Goal: Transaction & Acquisition: Subscribe to service/newsletter

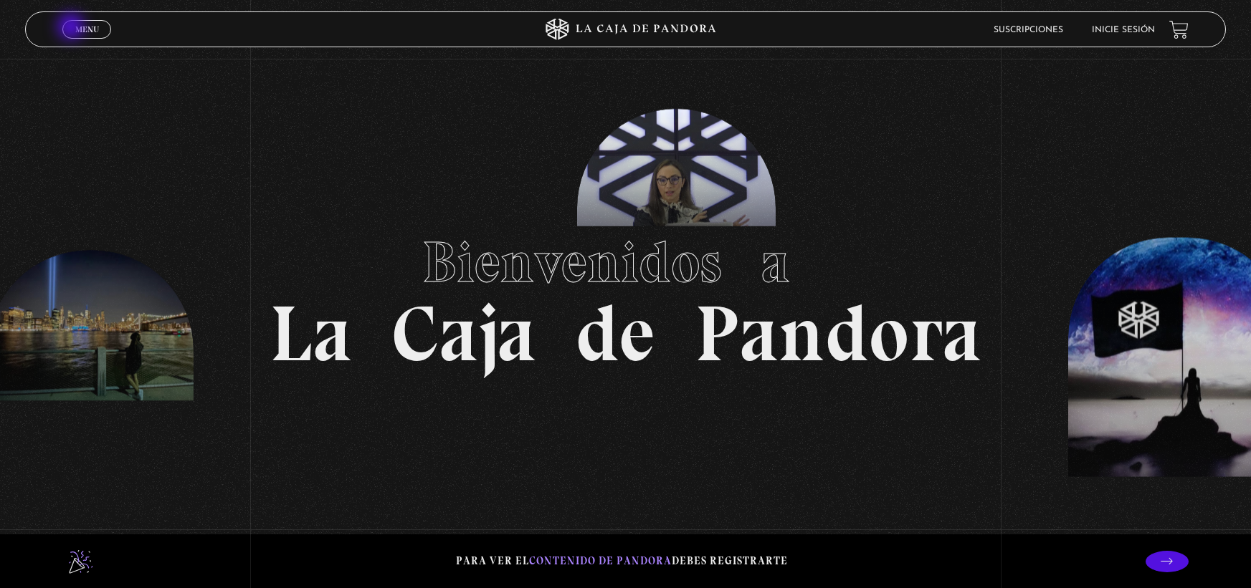
click at [72, 28] on link "Menu Cerrar" at bounding box center [86, 29] width 49 height 19
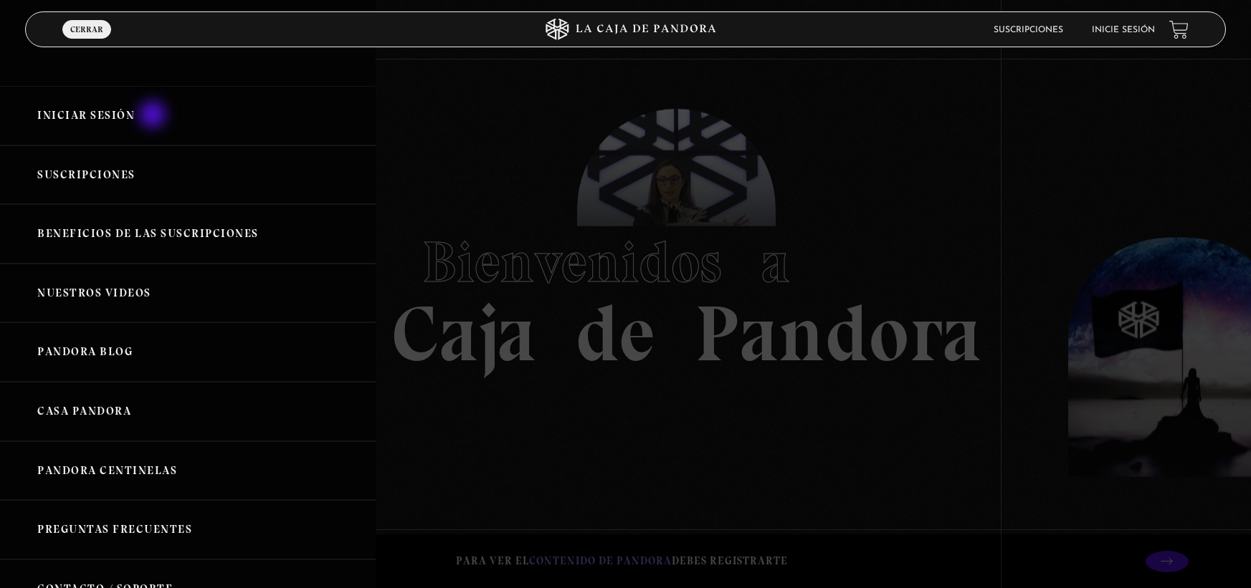
click at [154, 116] on link "Iniciar Sesión" at bounding box center [188, 115] width 376 height 59
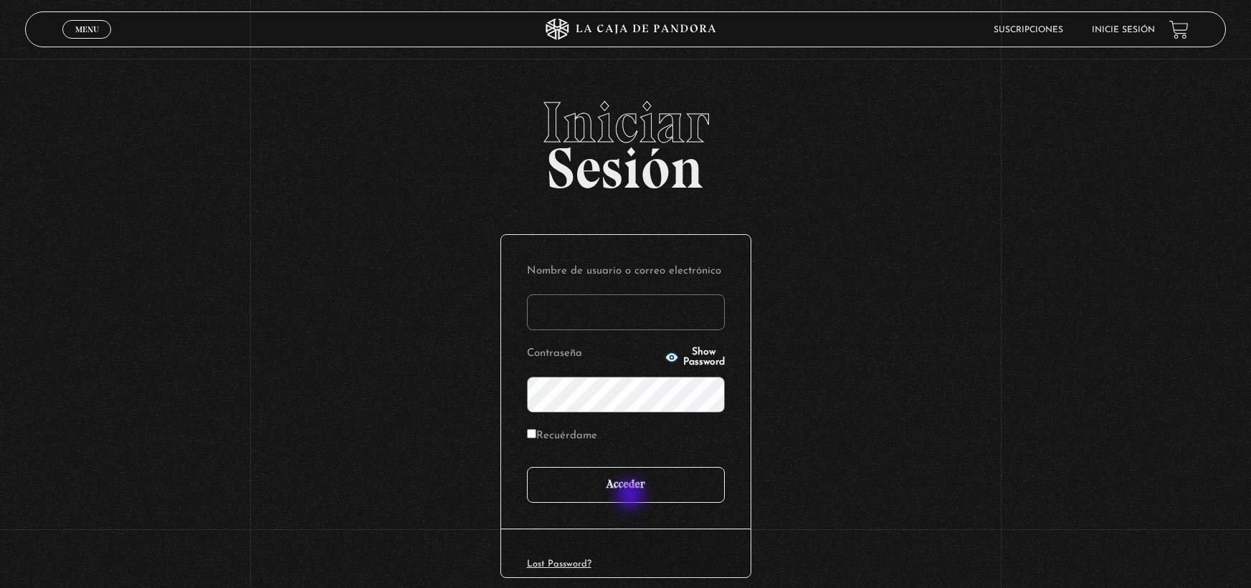
type input "[EMAIL_ADDRESS][DOMAIN_NAME]"
click at [631, 497] on input "Acceder" at bounding box center [626, 485] width 198 height 36
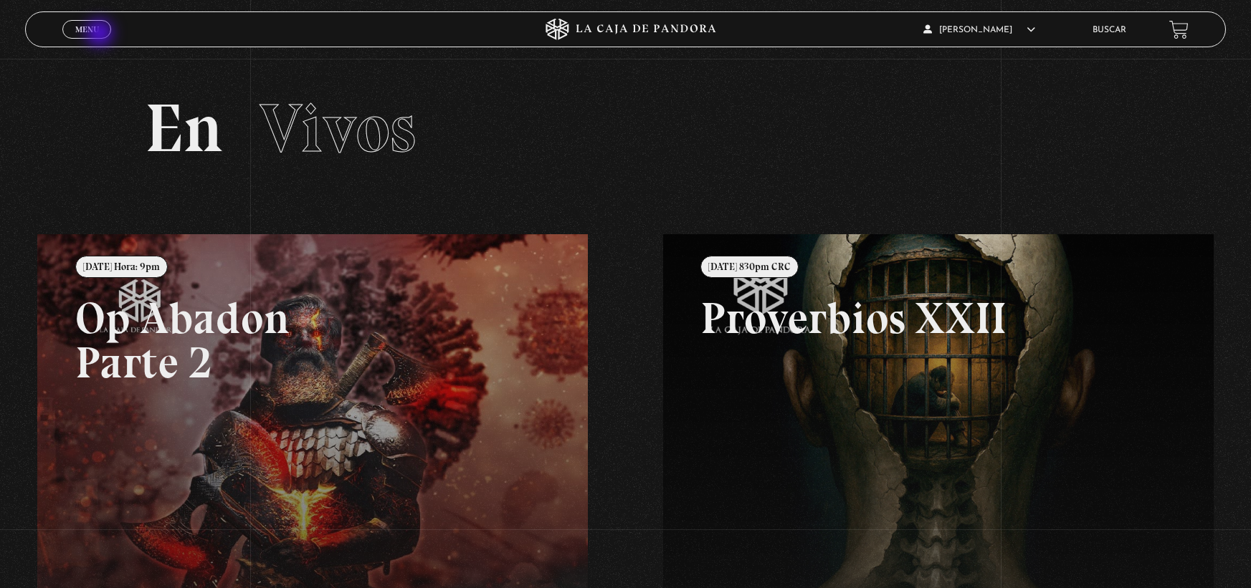
click at [101, 34] on link "Menu Cerrar" at bounding box center [86, 29] width 49 height 19
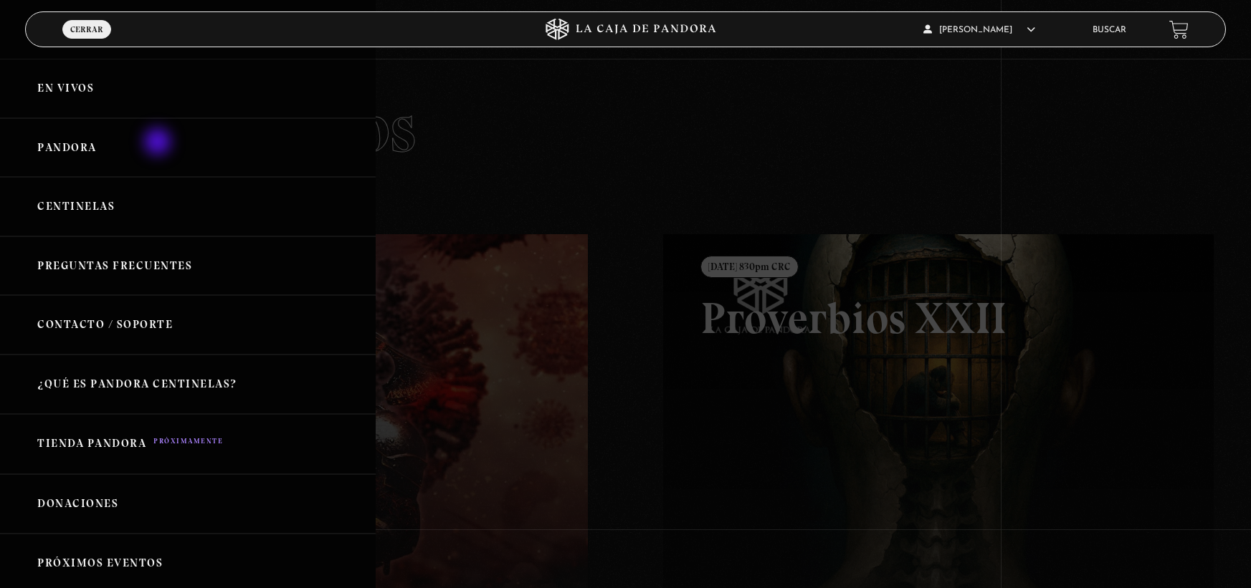
click at [159, 143] on link "Pandora" at bounding box center [188, 147] width 376 height 59
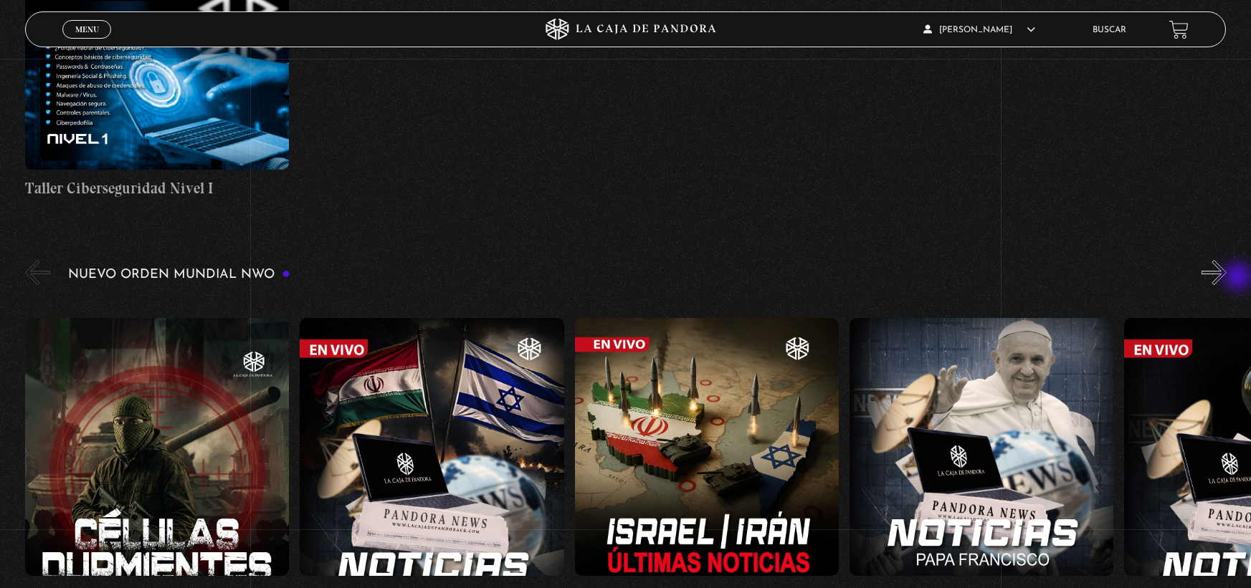
scroll to position [860, 0]
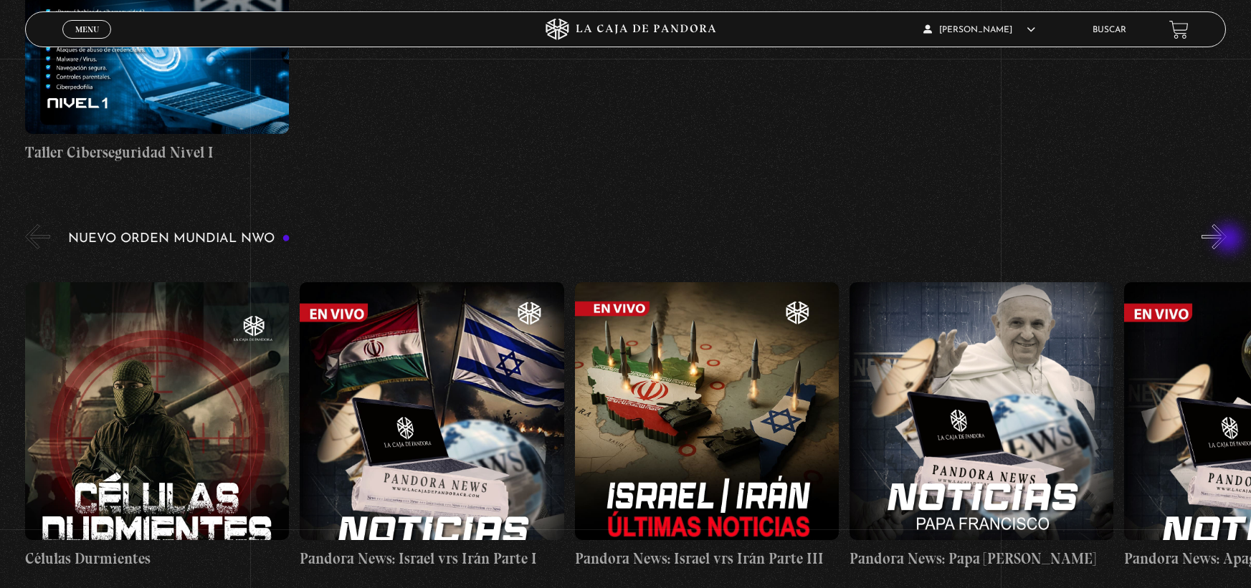
click at [1226, 240] on button "»" at bounding box center [1213, 236] width 25 height 25
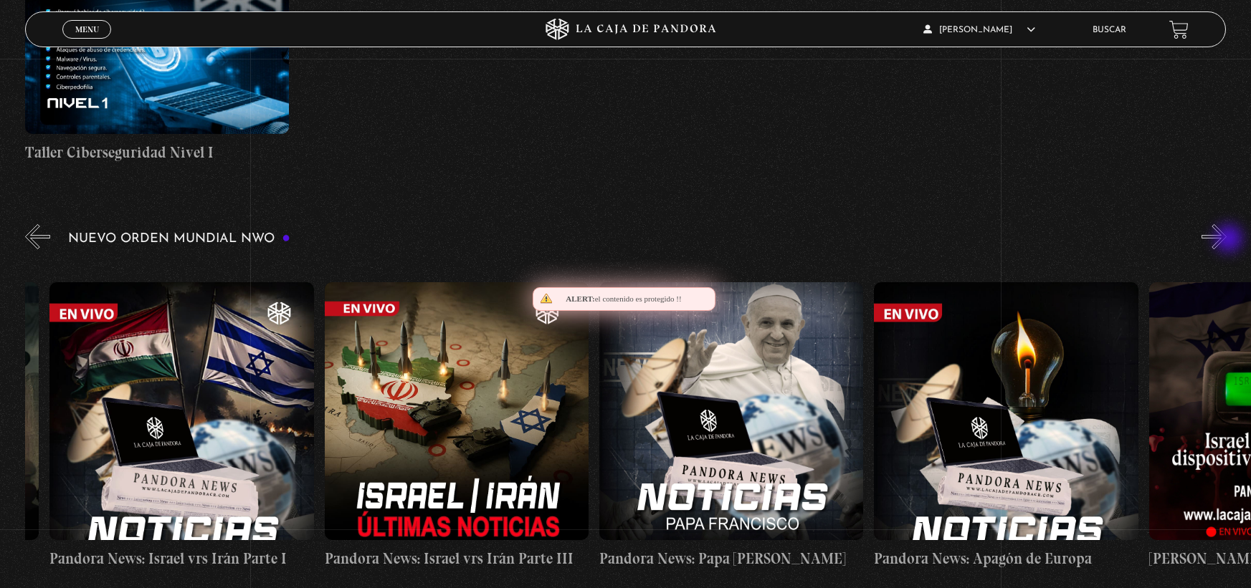
click at [1226, 240] on button "»" at bounding box center [1213, 236] width 25 height 25
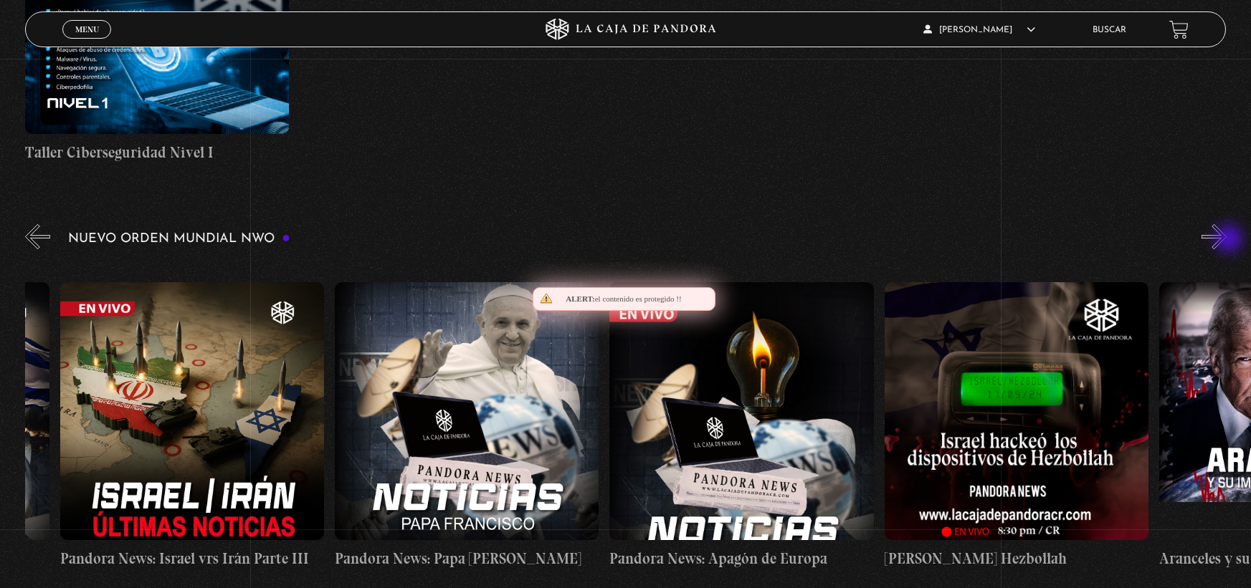
click at [1226, 240] on button "»" at bounding box center [1213, 236] width 25 height 25
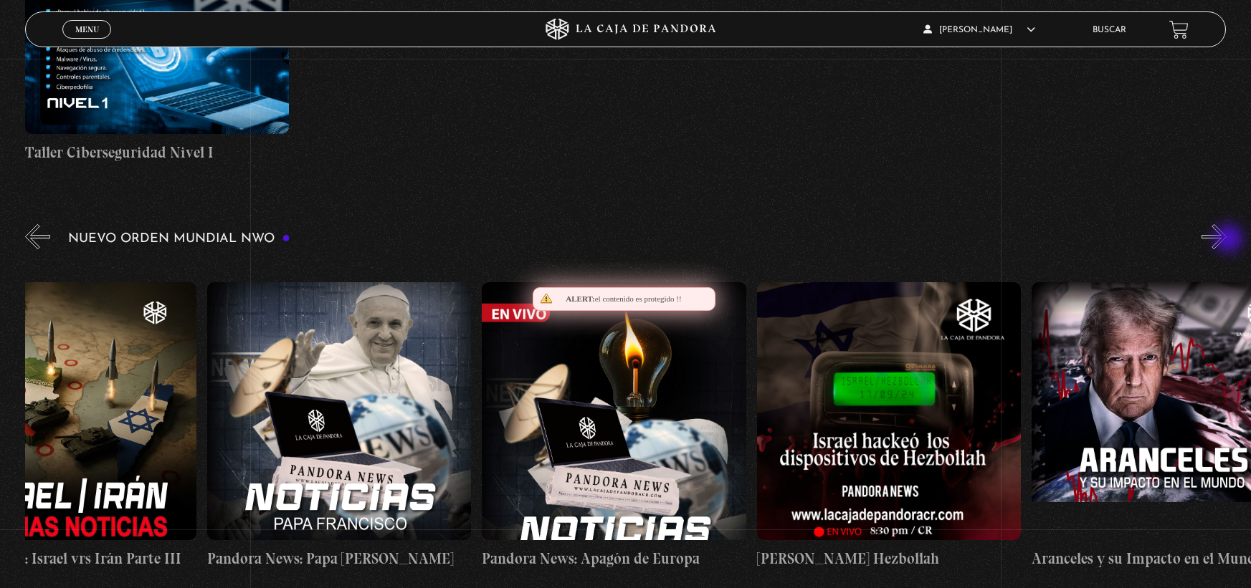
click at [1226, 240] on button "»" at bounding box center [1213, 236] width 25 height 25
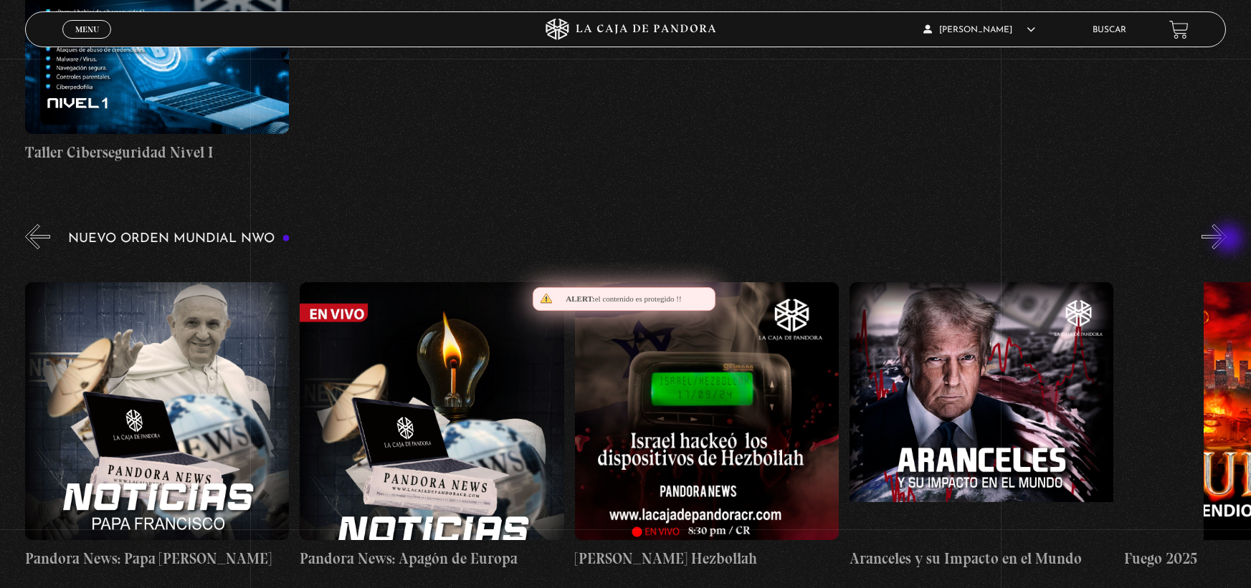
click at [1226, 240] on button "»" at bounding box center [1213, 236] width 25 height 25
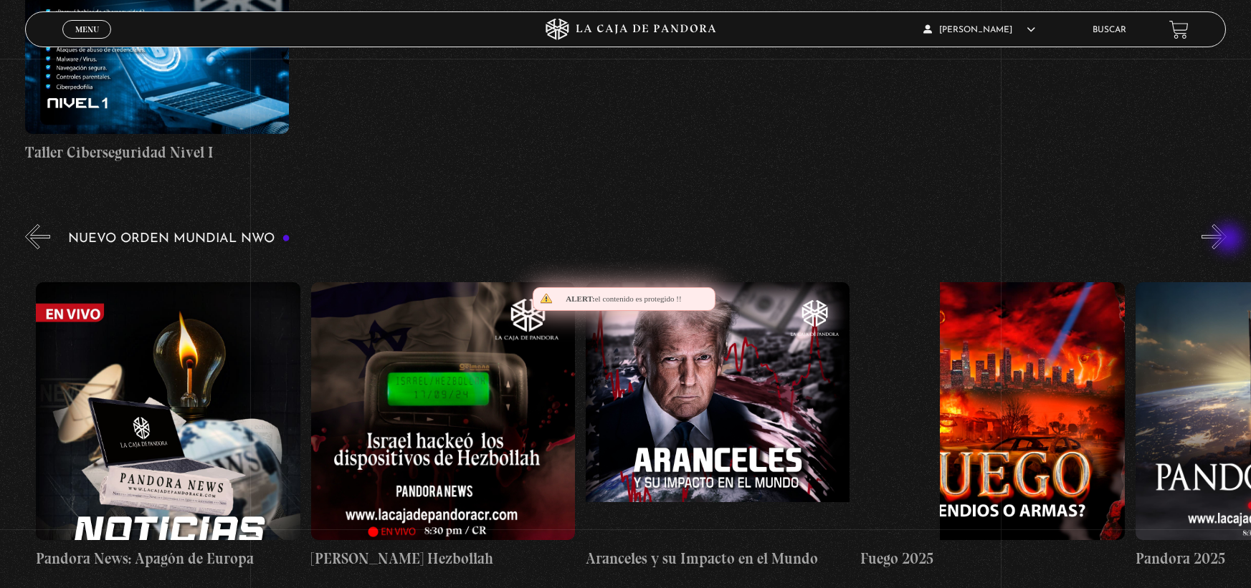
click at [1226, 240] on button "»" at bounding box center [1213, 236] width 25 height 25
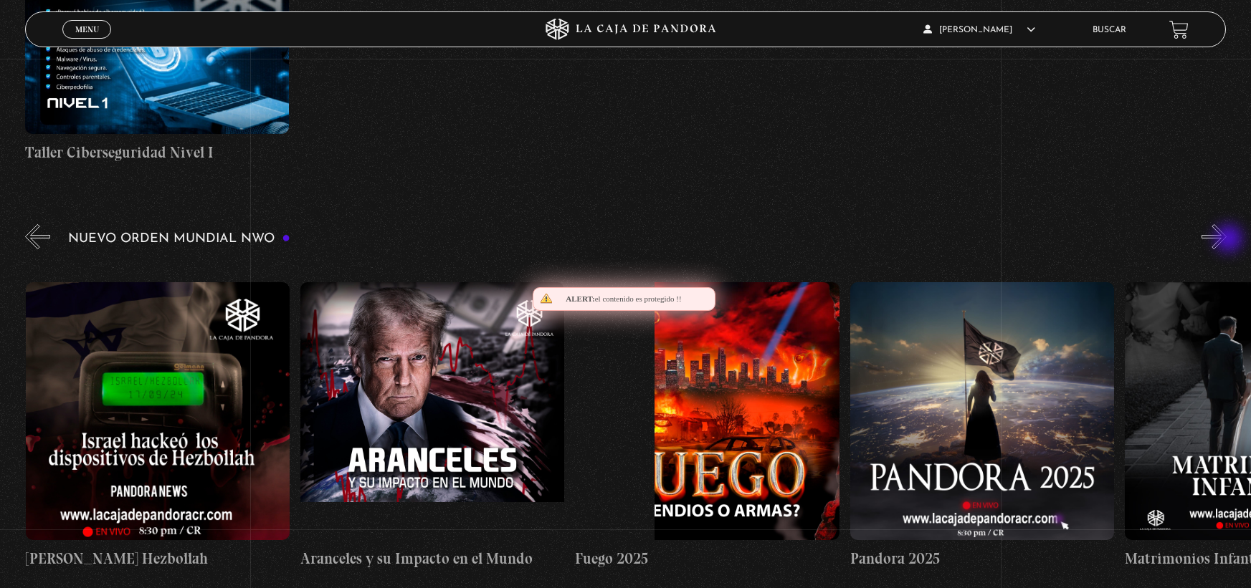
click at [1226, 240] on button "»" at bounding box center [1213, 236] width 25 height 25
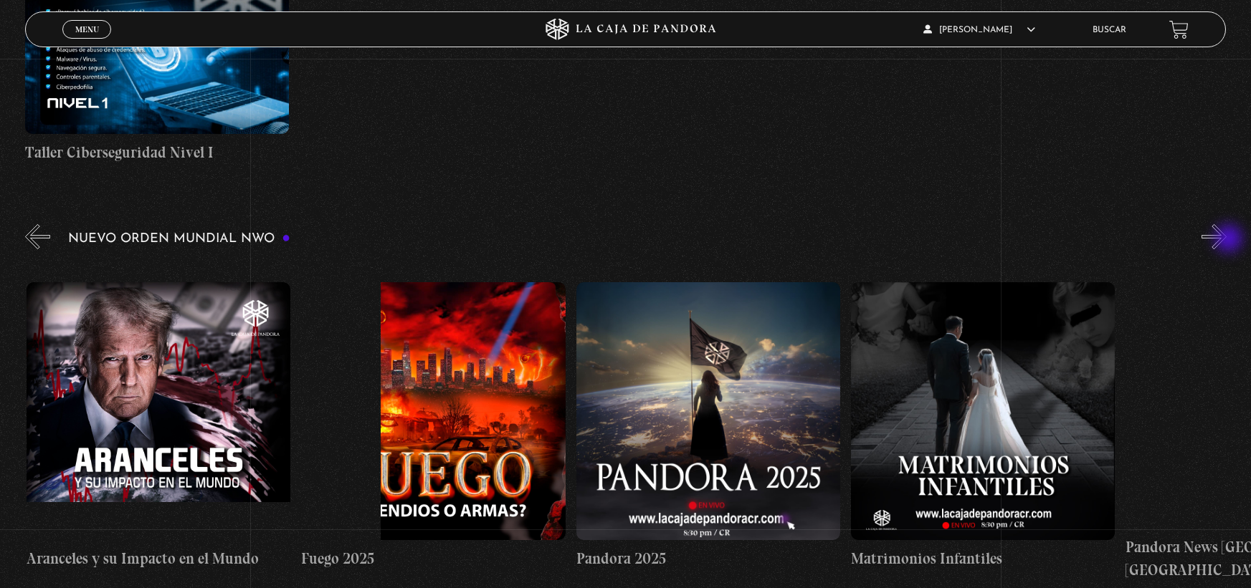
click at [1226, 240] on button "»" at bounding box center [1213, 236] width 25 height 25
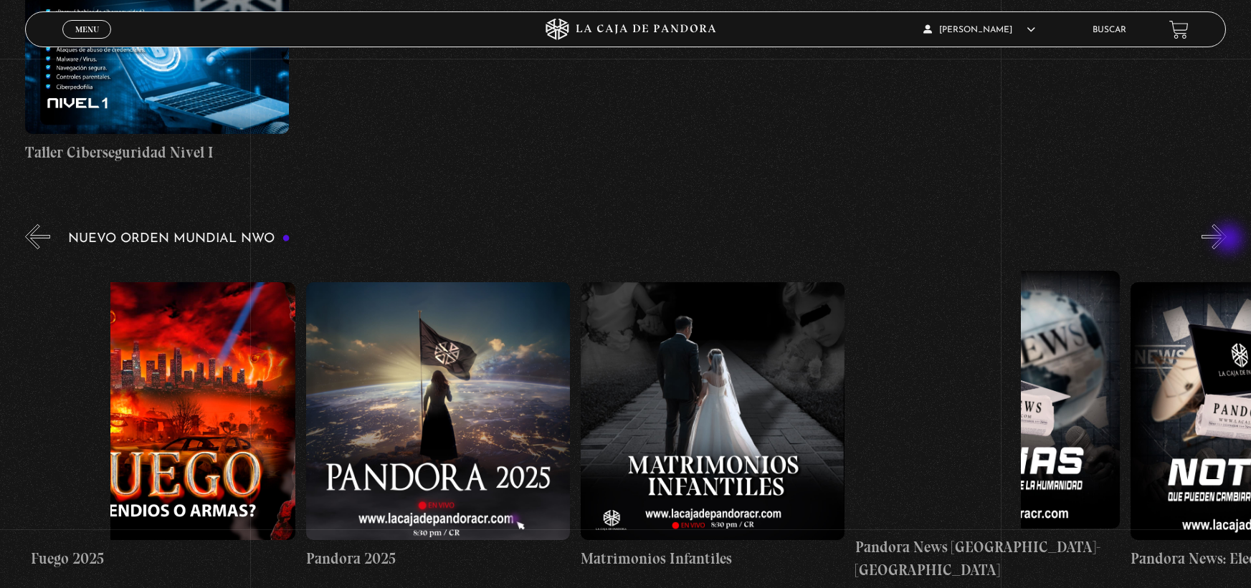
click at [1226, 240] on button "»" at bounding box center [1213, 236] width 25 height 25
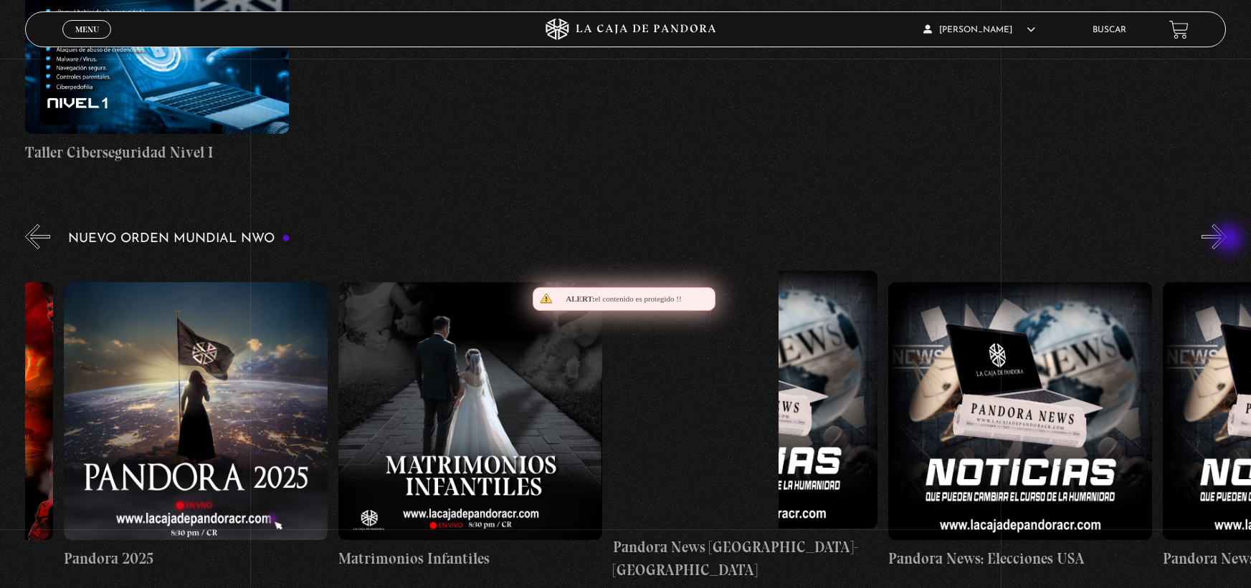
click at [1226, 240] on button "»" at bounding box center [1213, 236] width 25 height 25
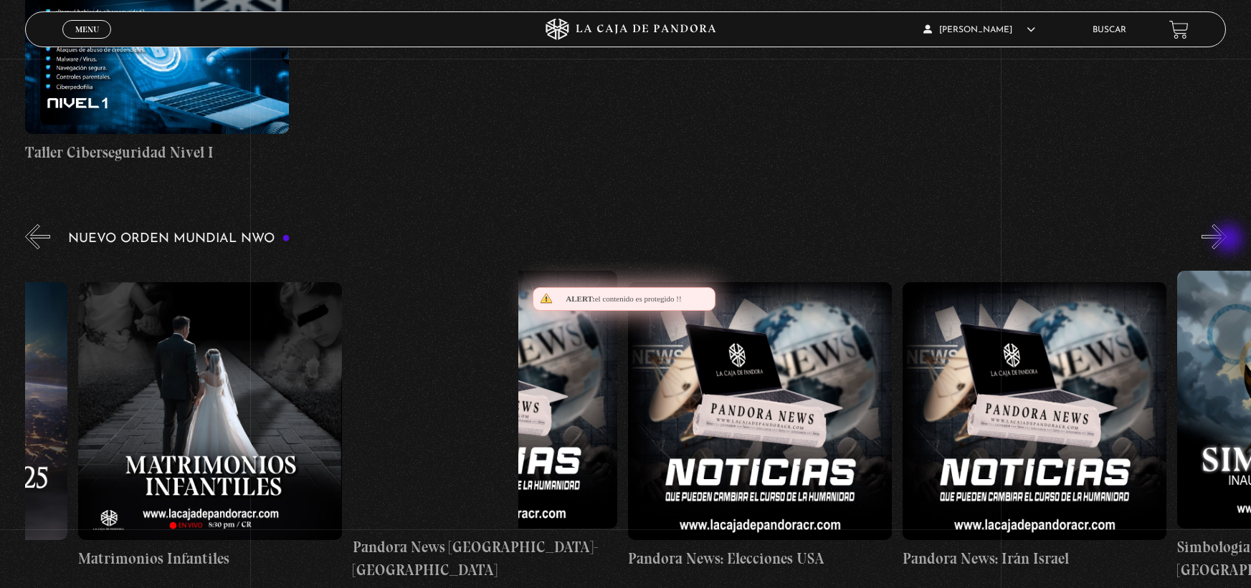
click at [1226, 240] on button "»" at bounding box center [1213, 236] width 25 height 25
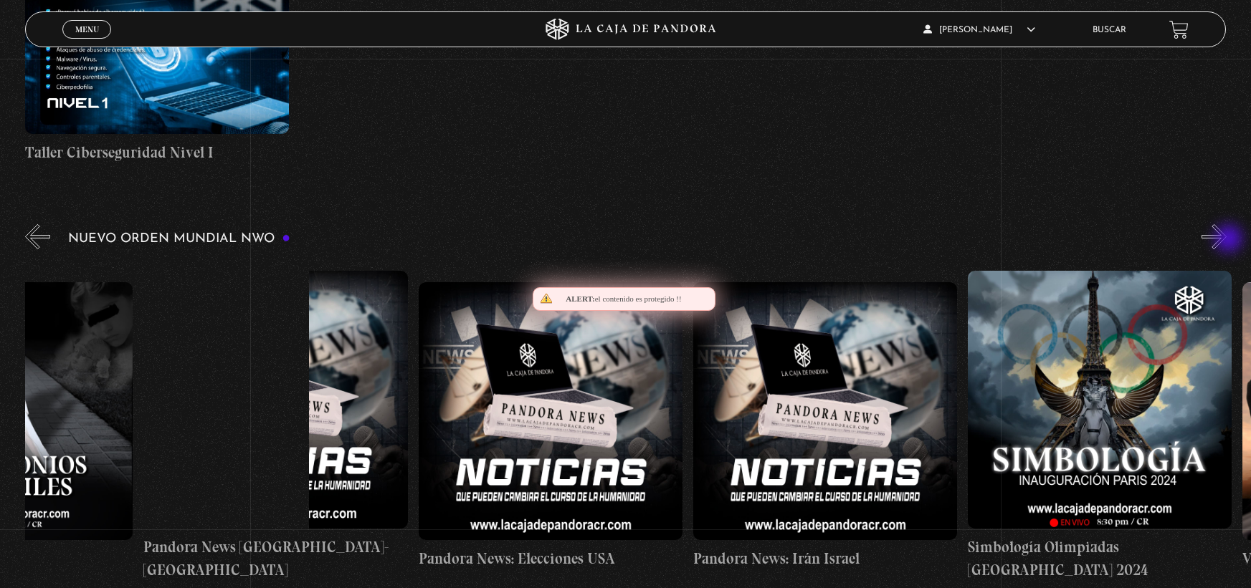
click at [1226, 240] on button "»" at bounding box center [1213, 236] width 25 height 25
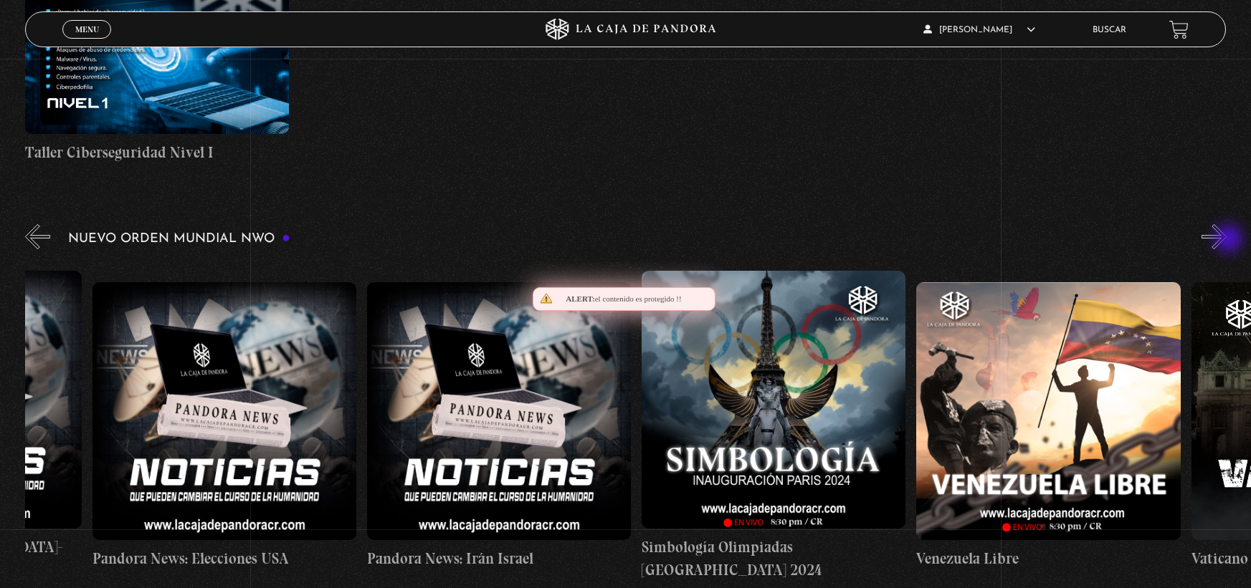
click at [1226, 240] on button "»" at bounding box center [1213, 236] width 25 height 25
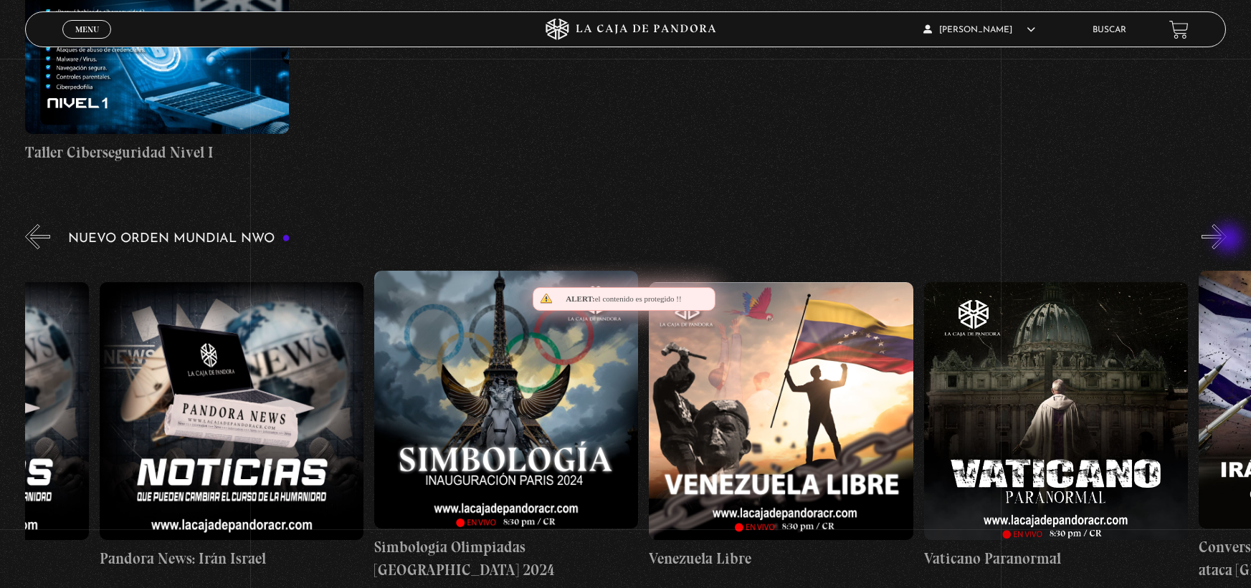
click at [1226, 240] on button "»" at bounding box center [1213, 236] width 25 height 25
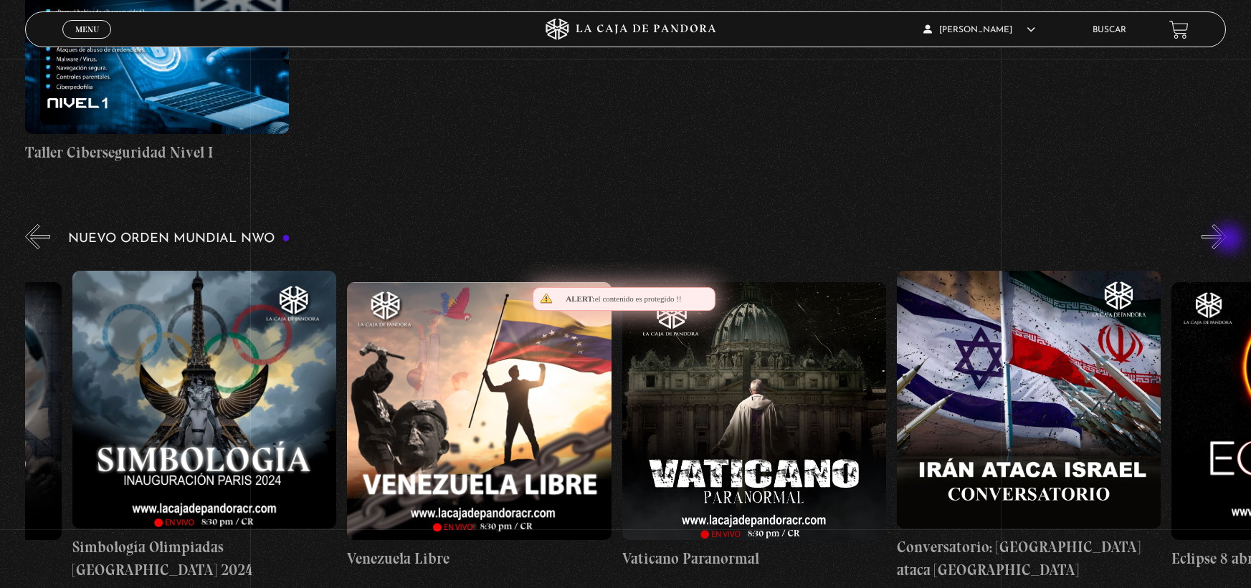
click at [1226, 240] on button "»" at bounding box center [1213, 236] width 25 height 25
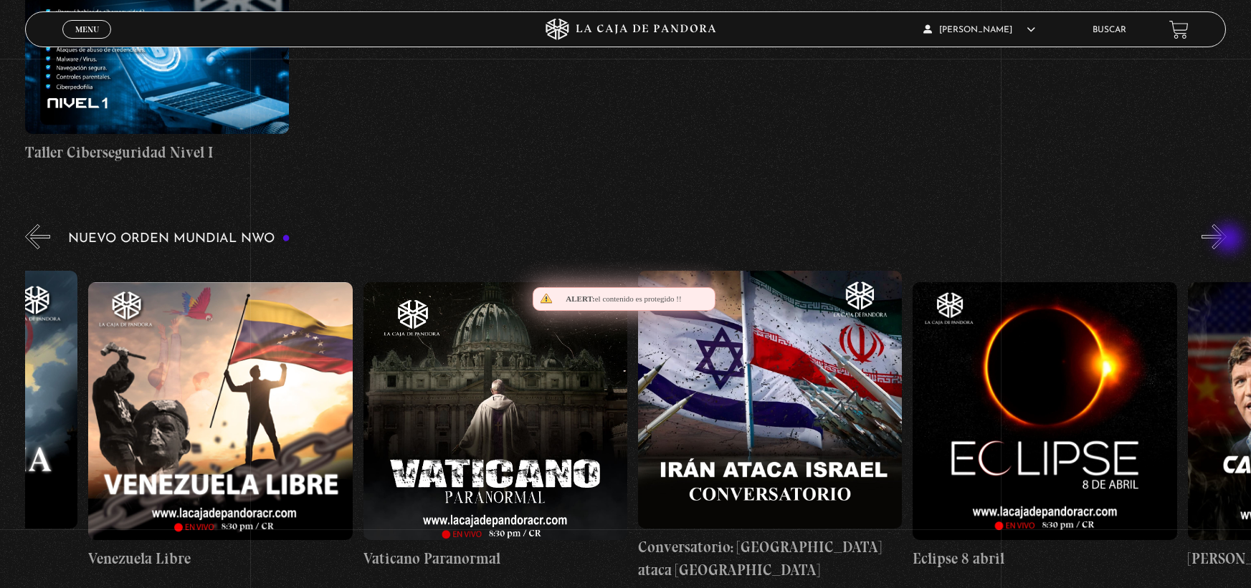
click at [1226, 240] on button "»" at bounding box center [1213, 236] width 25 height 25
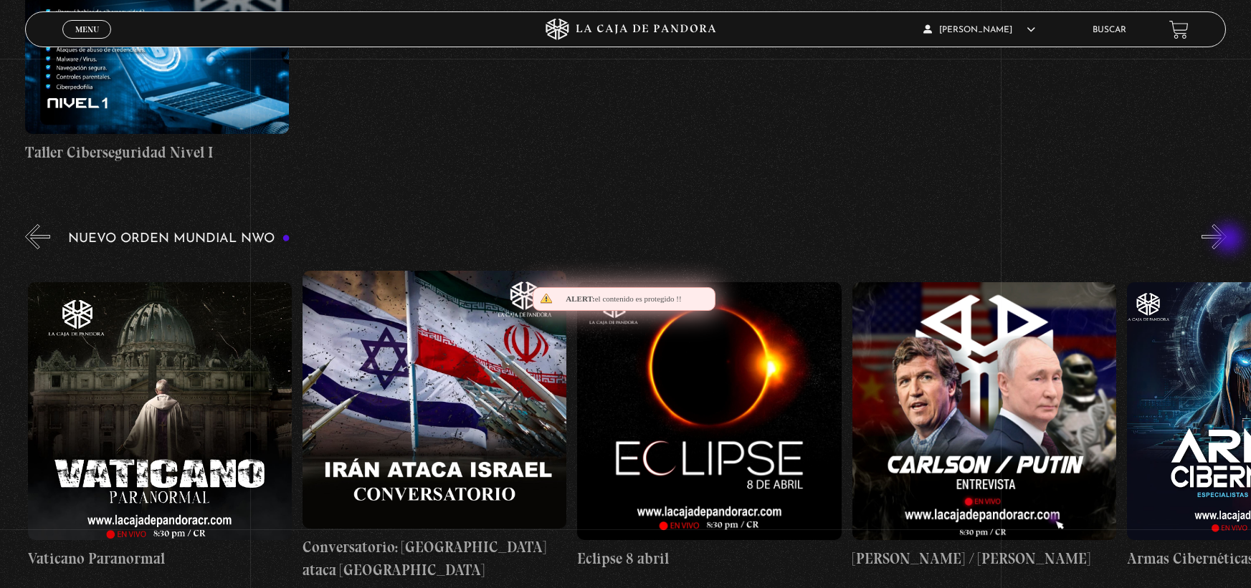
click at [1226, 240] on button "»" at bounding box center [1213, 236] width 25 height 25
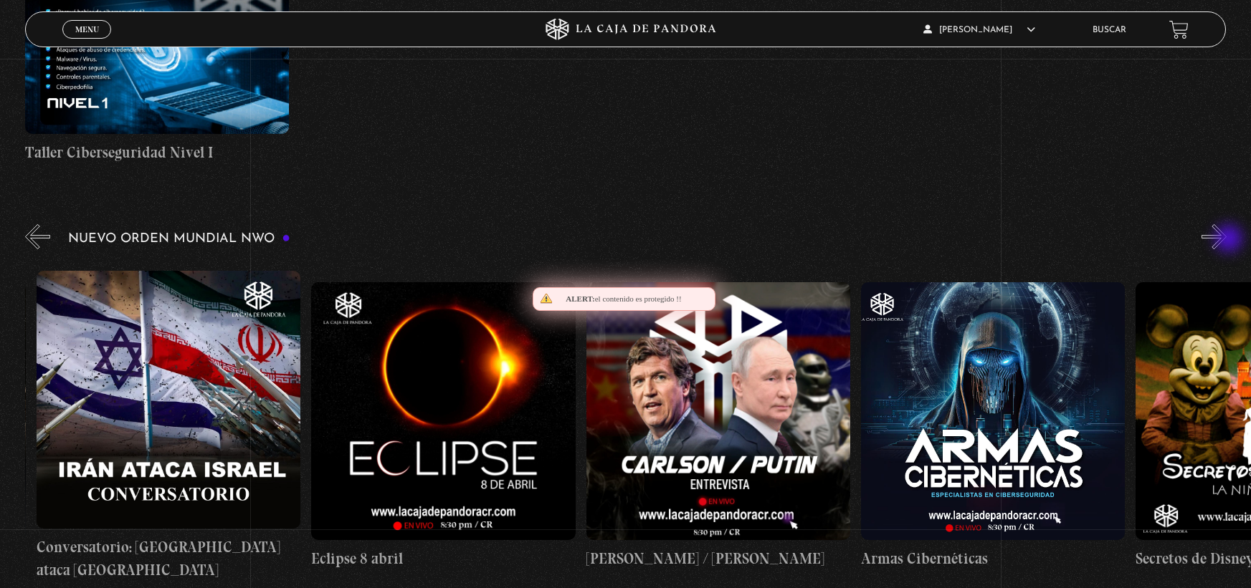
click at [1226, 240] on button "»" at bounding box center [1213, 236] width 25 height 25
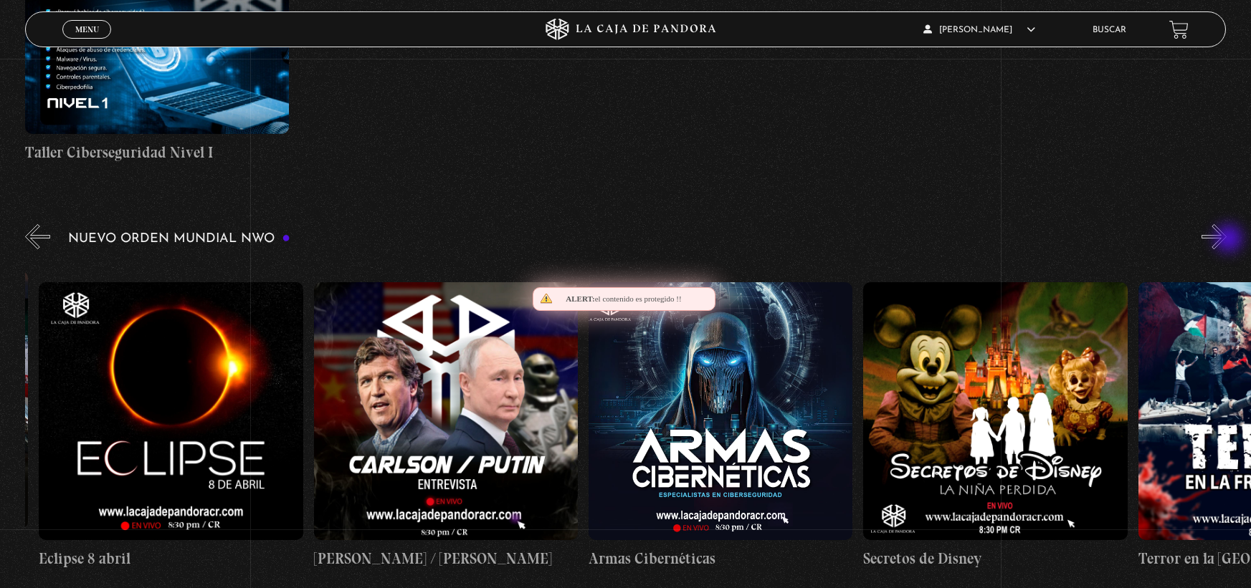
click at [1226, 240] on button "»" at bounding box center [1213, 236] width 25 height 25
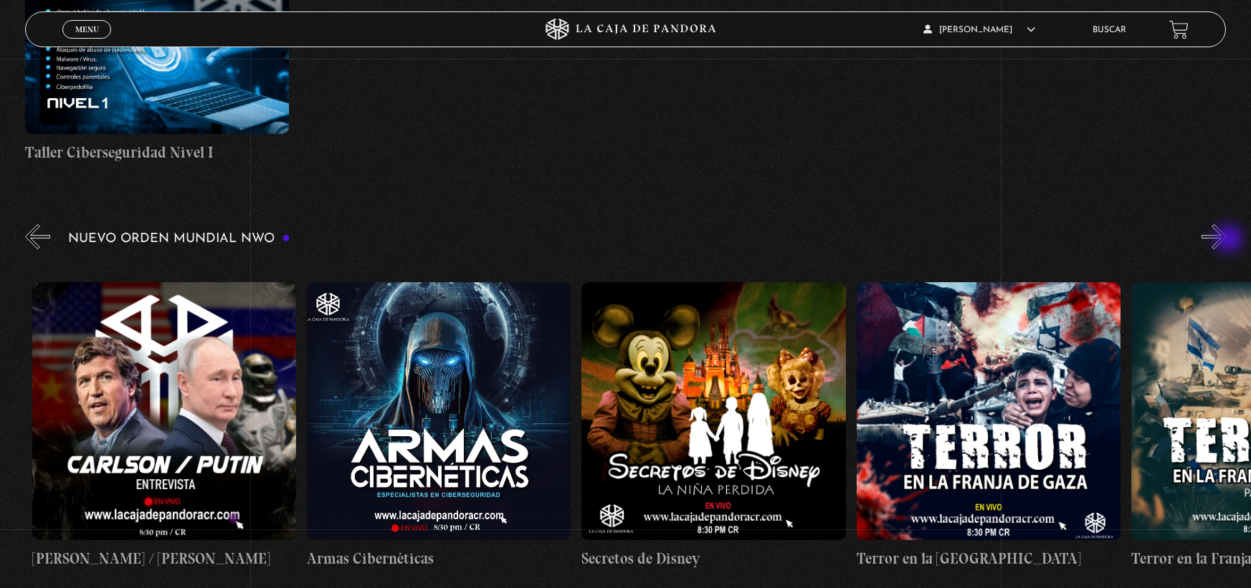
click at [1226, 240] on button "»" at bounding box center [1213, 236] width 25 height 25
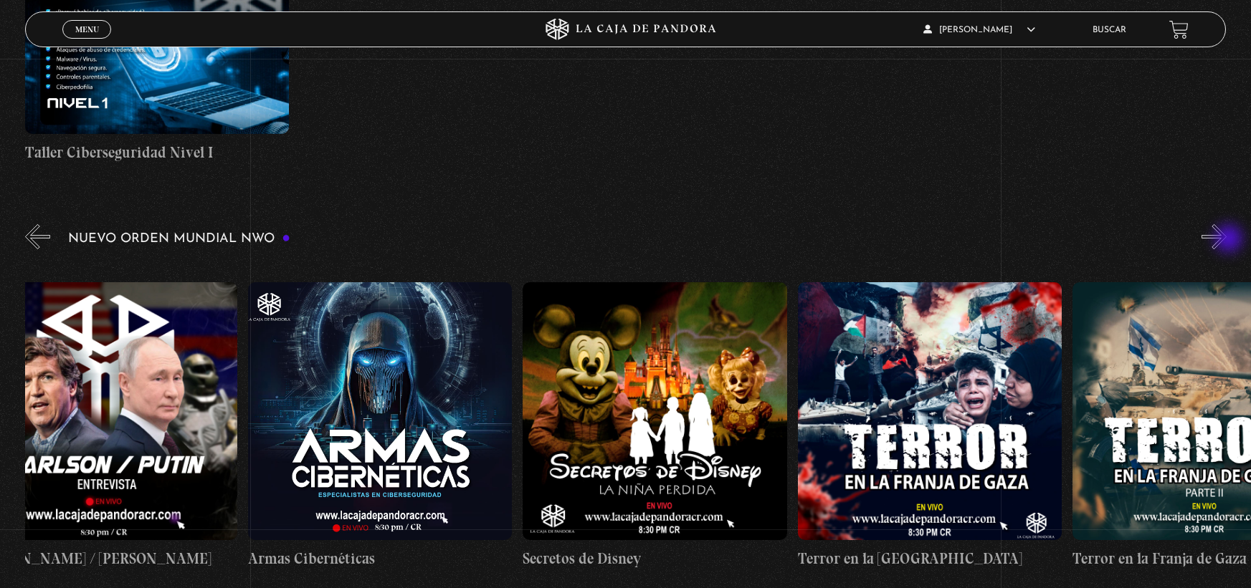
click at [1226, 240] on button "»" at bounding box center [1213, 236] width 25 height 25
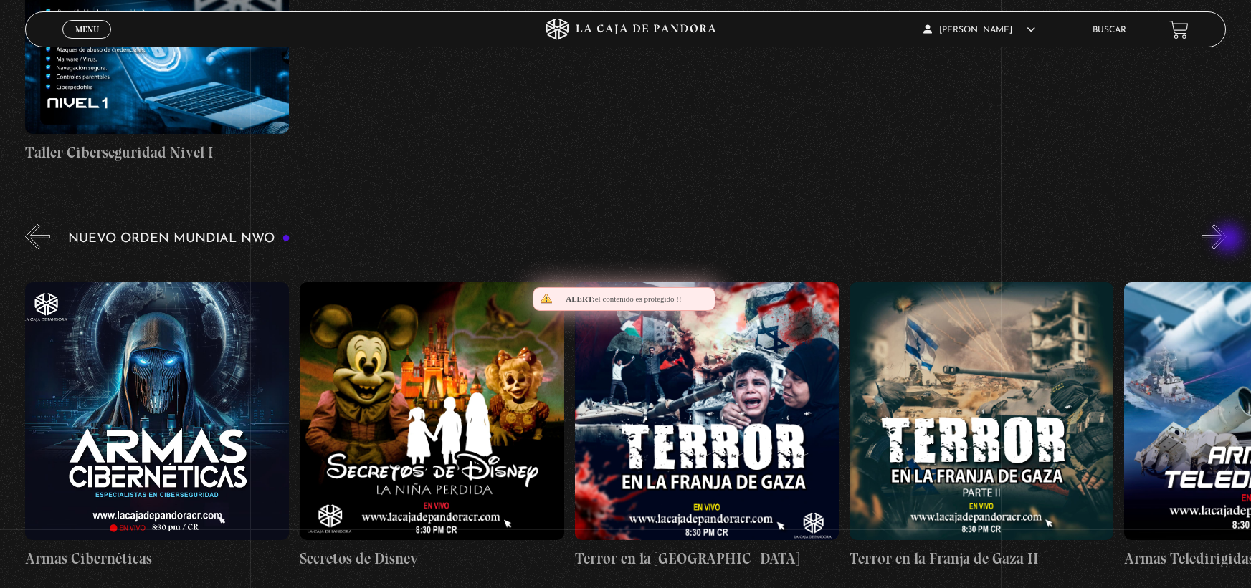
click at [1226, 240] on button "»" at bounding box center [1213, 236] width 25 height 25
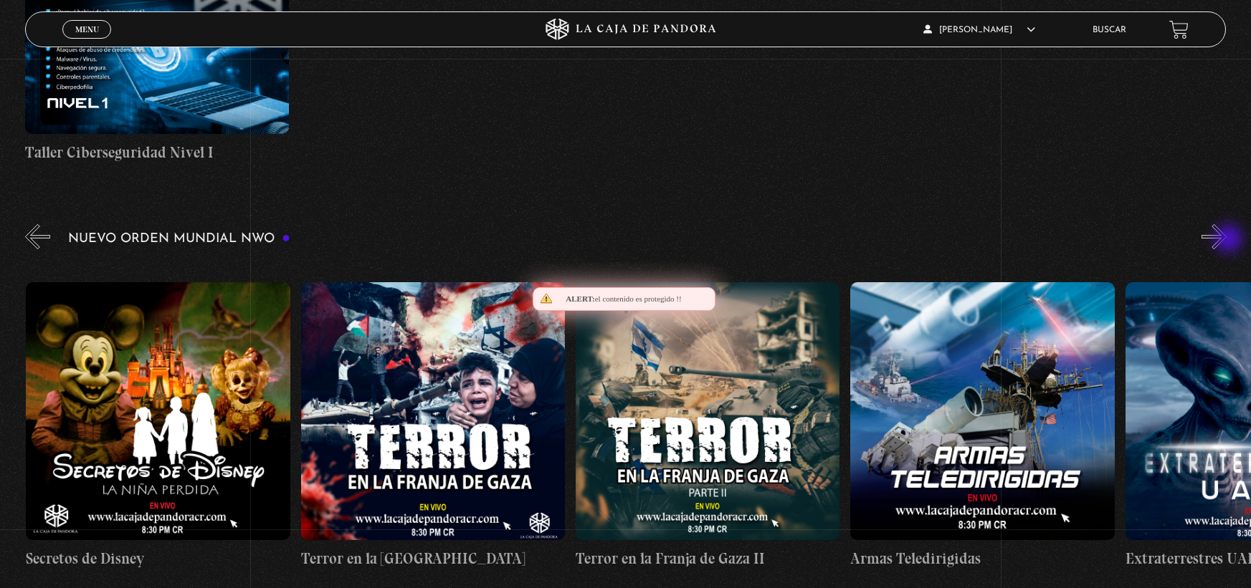
click at [1226, 240] on button "»" at bounding box center [1213, 236] width 25 height 25
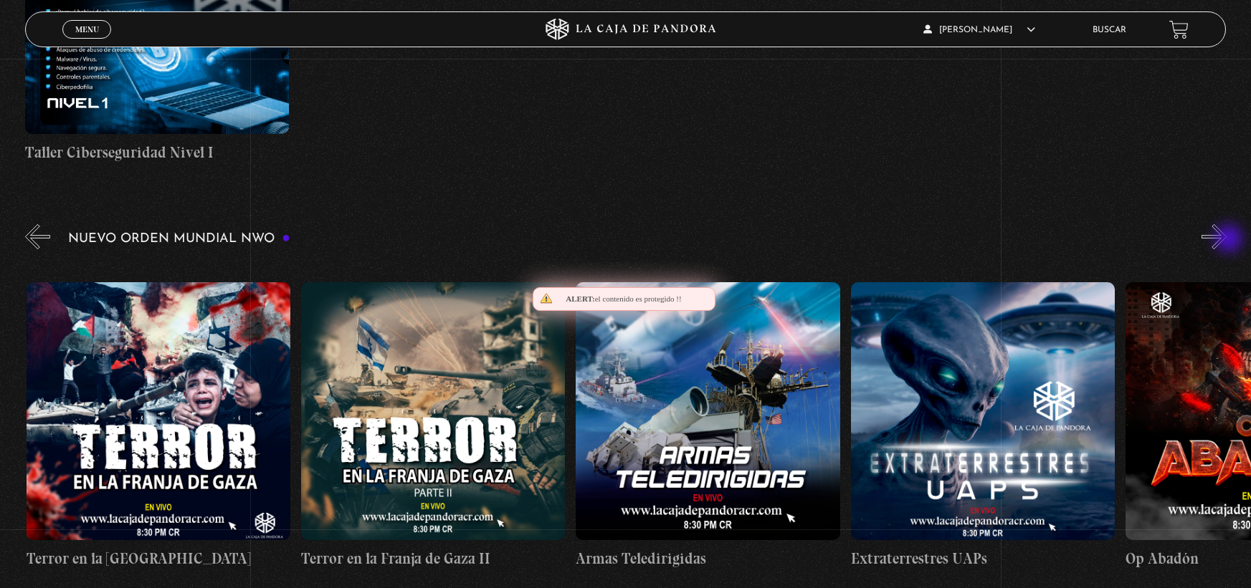
click at [1226, 240] on button "»" at bounding box center [1213, 236] width 25 height 25
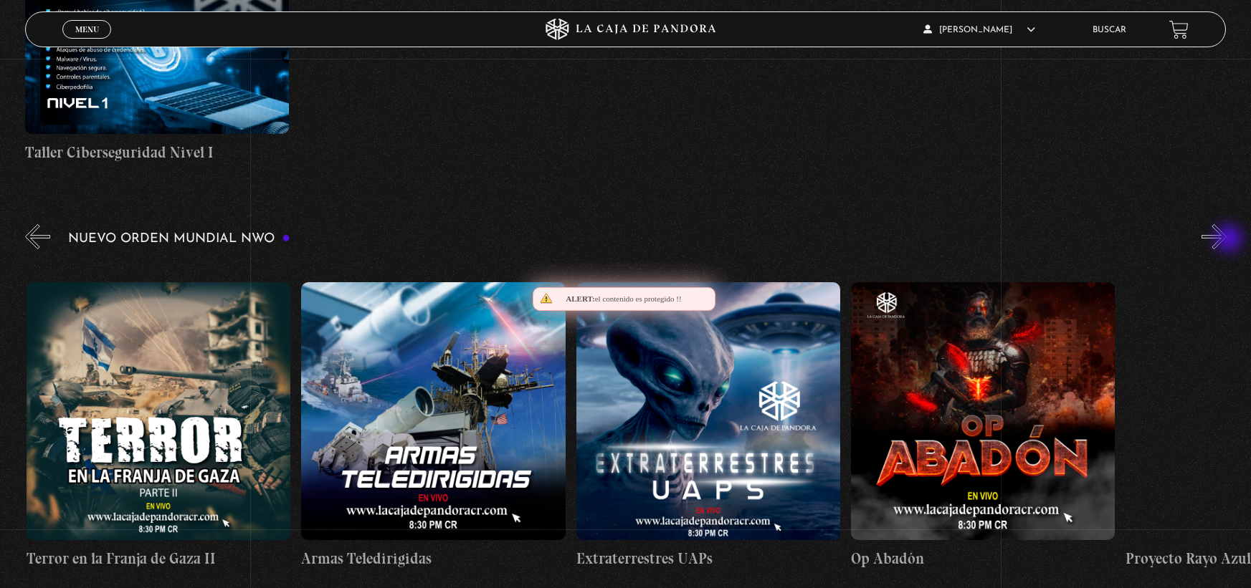
click at [1226, 240] on button "»" at bounding box center [1213, 236] width 25 height 25
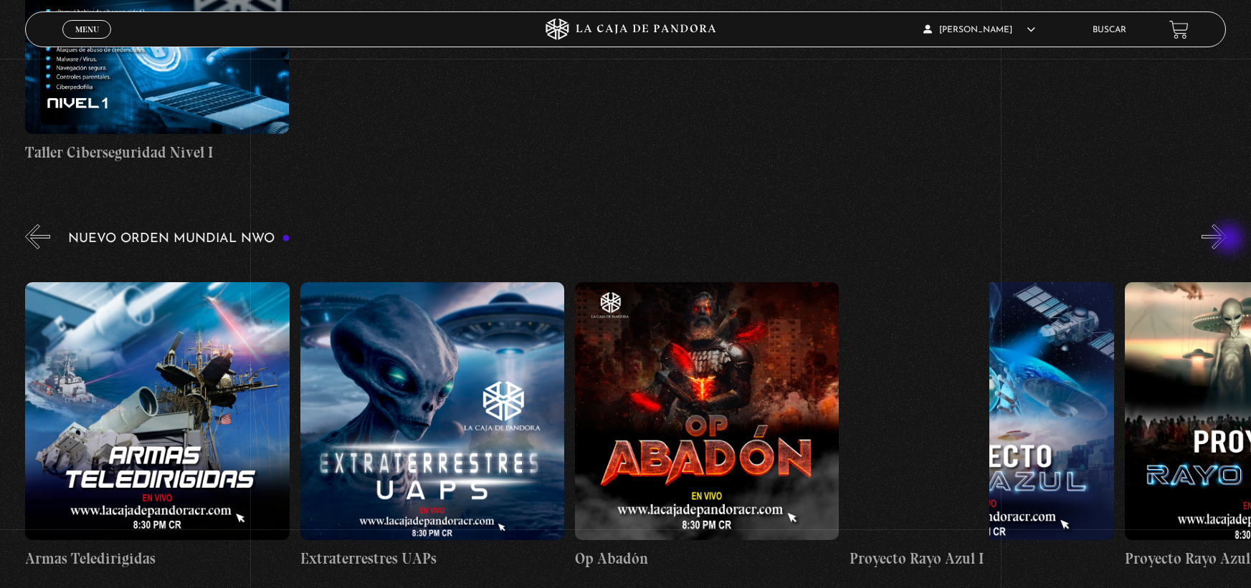
click at [1226, 240] on button "»" at bounding box center [1213, 236] width 25 height 25
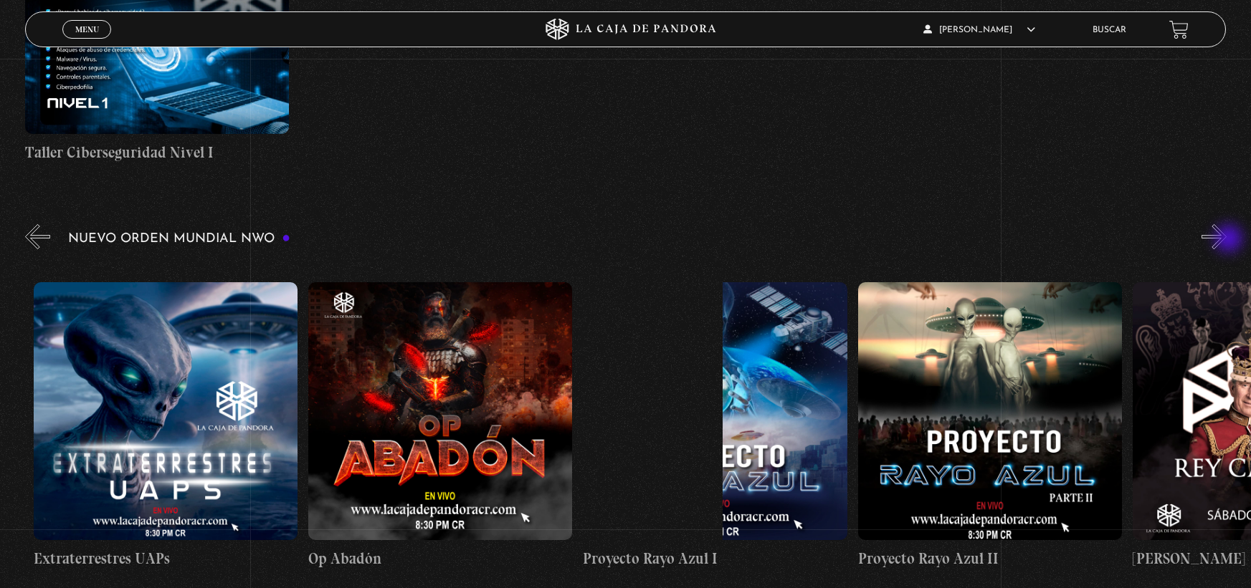
click at [1226, 240] on button "»" at bounding box center [1213, 236] width 25 height 25
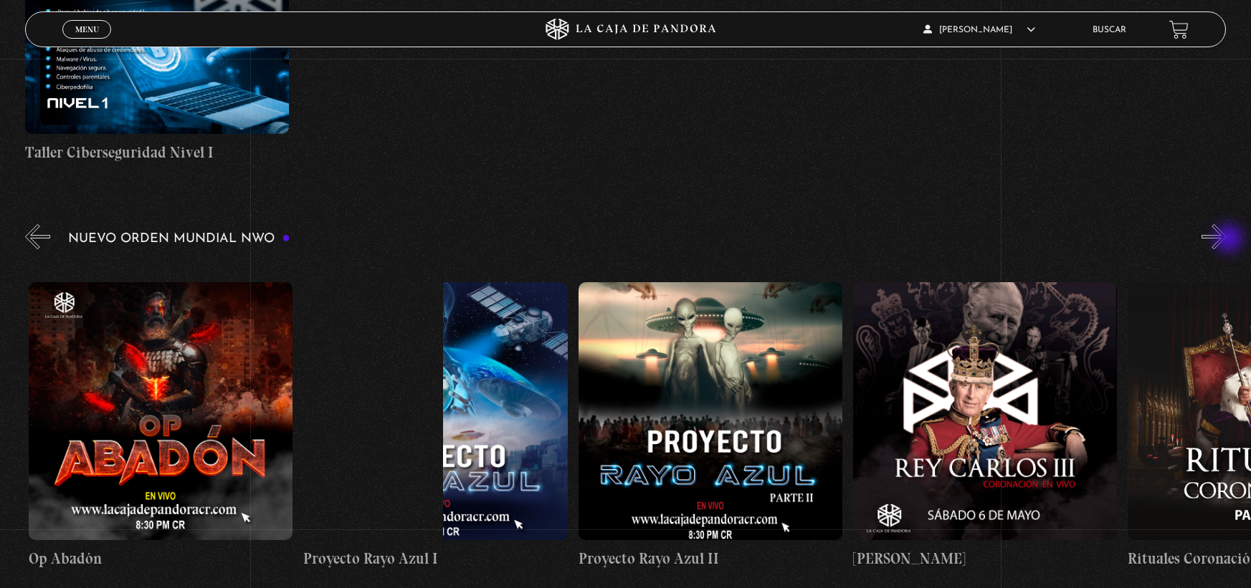
click at [1226, 240] on button "»" at bounding box center [1213, 236] width 25 height 25
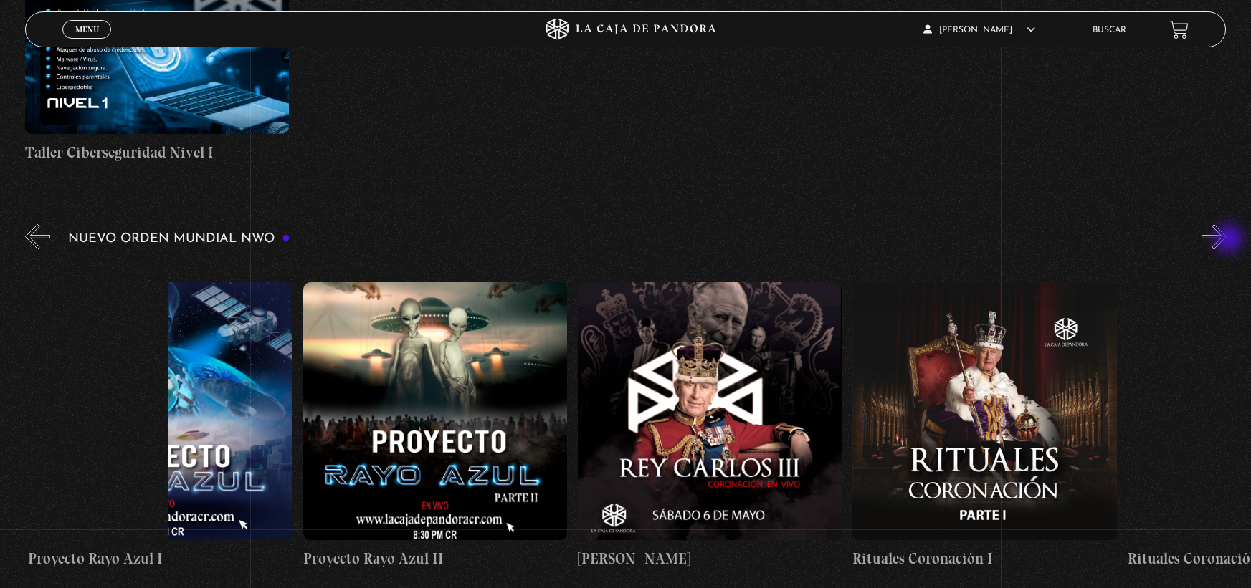
click at [1226, 240] on button "»" at bounding box center [1213, 236] width 25 height 25
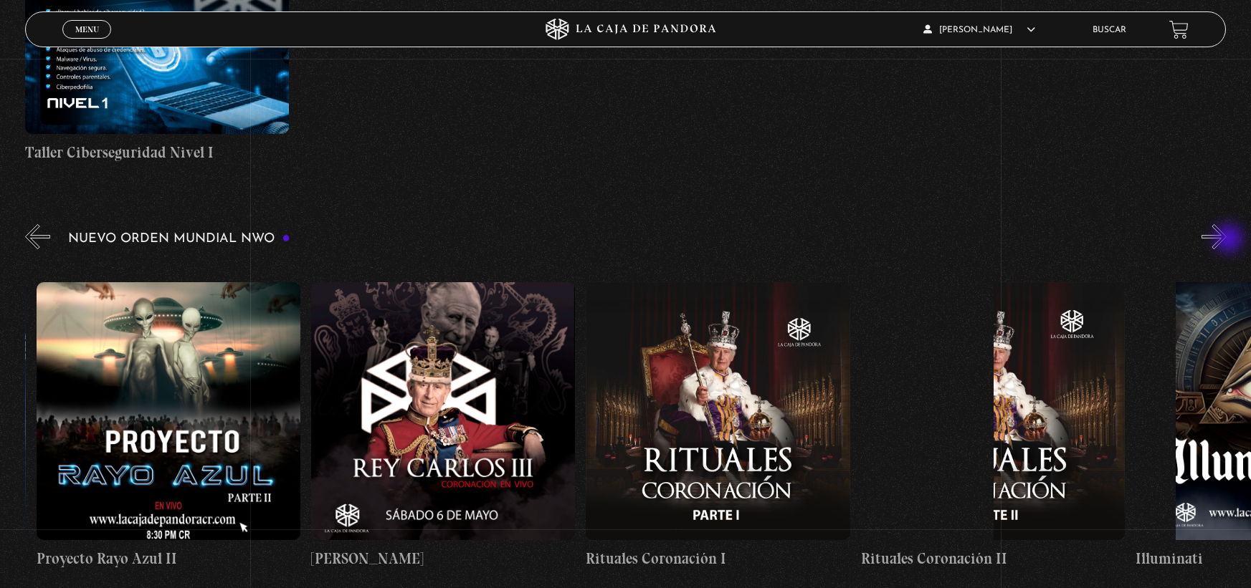
click at [1226, 240] on button "»" at bounding box center [1213, 236] width 25 height 25
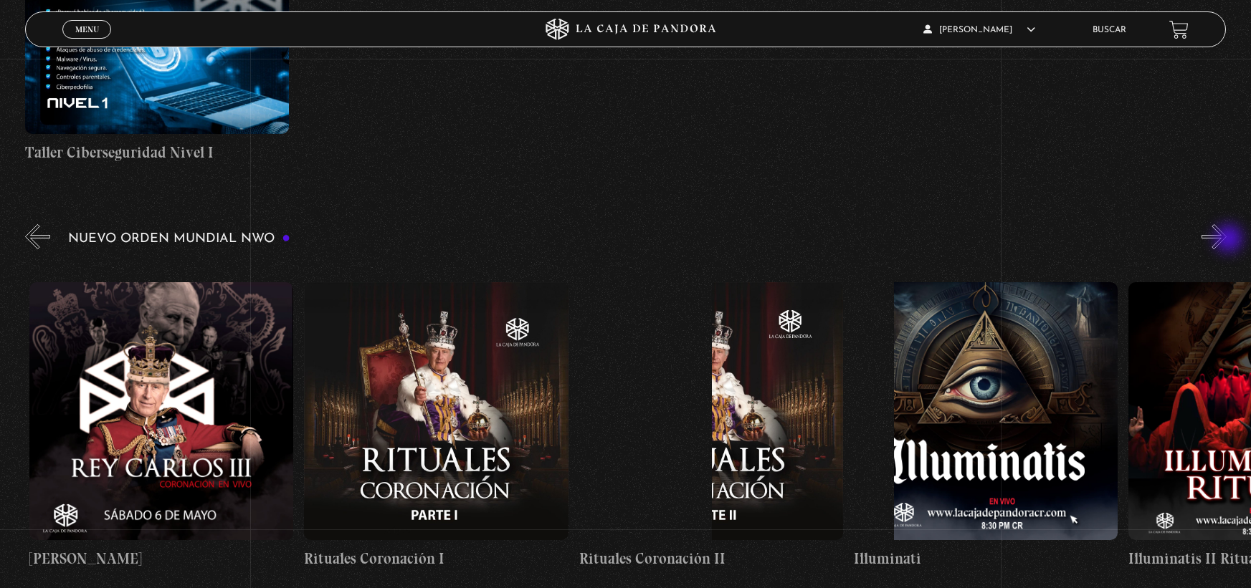
click at [1226, 240] on button "»" at bounding box center [1213, 236] width 25 height 25
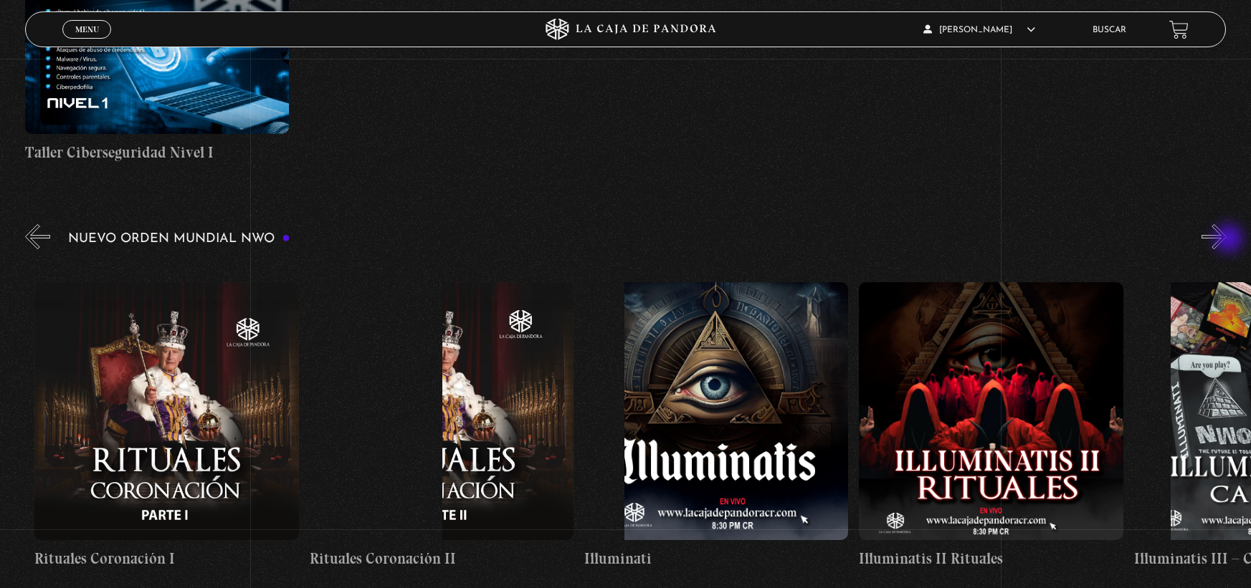
click at [1226, 240] on button "»" at bounding box center [1213, 236] width 25 height 25
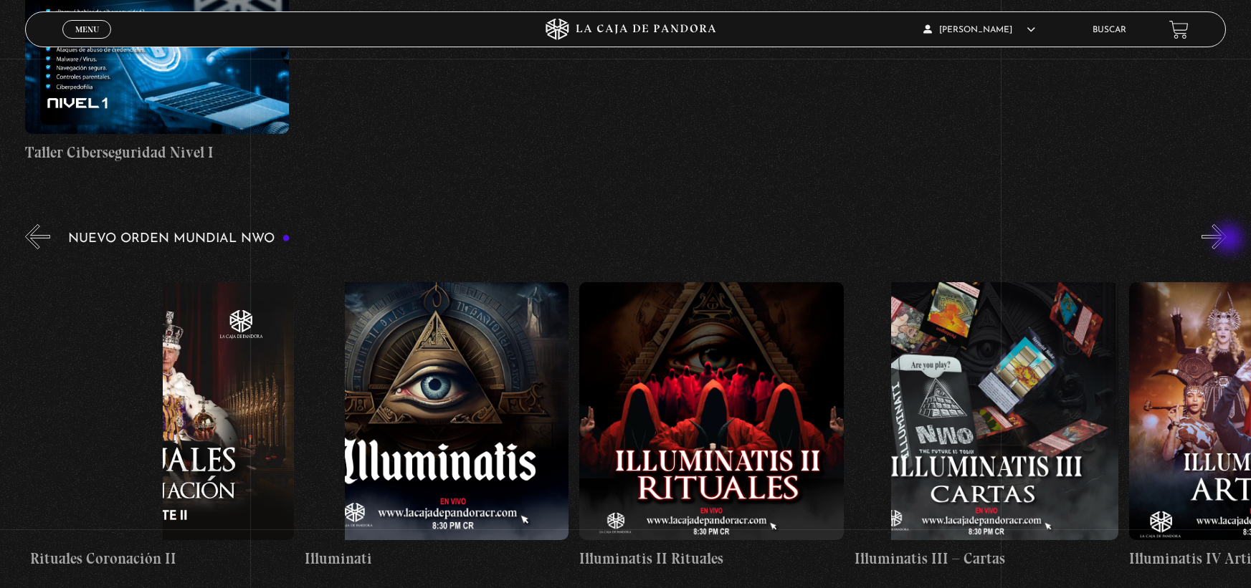
click at [1226, 240] on button "»" at bounding box center [1213, 236] width 25 height 25
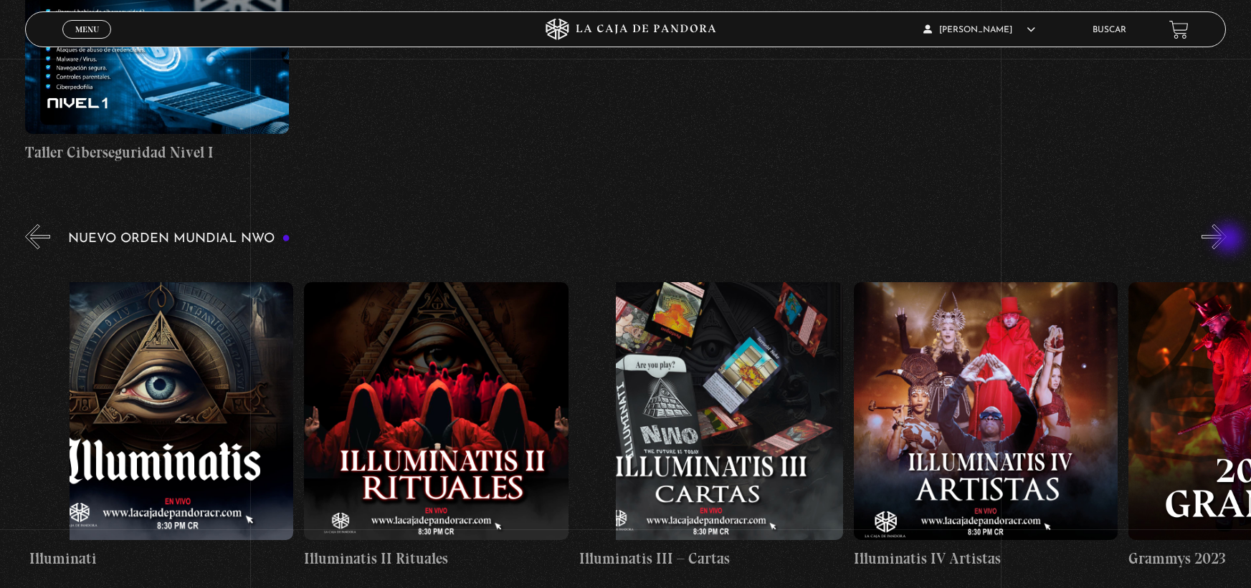
click at [1226, 240] on button "»" at bounding box center [1213, 236] width 25 height 25
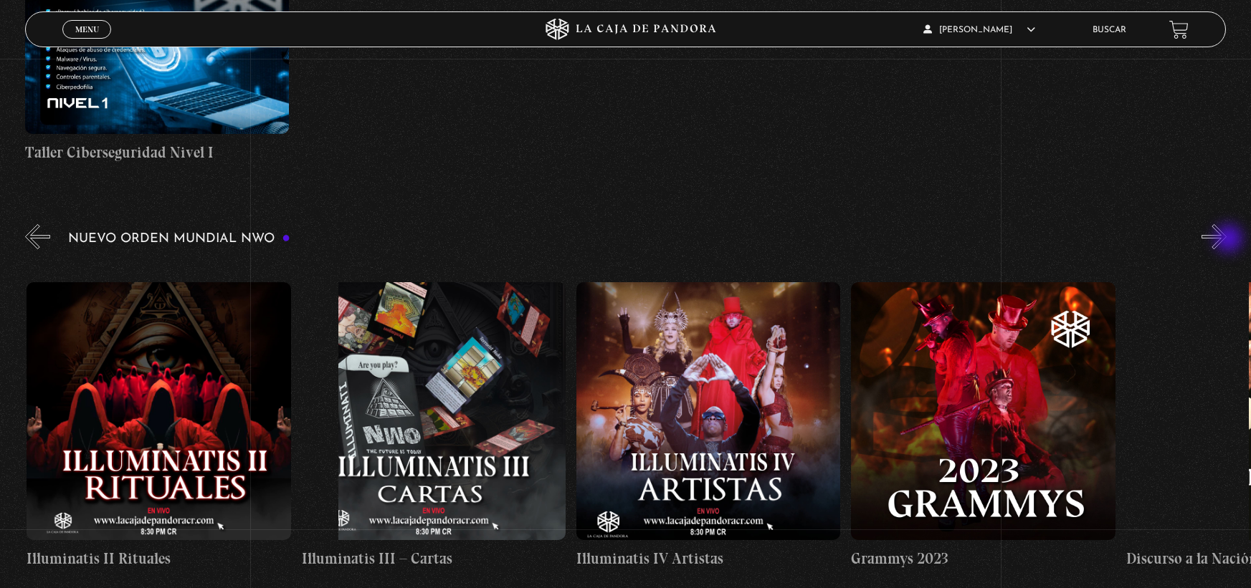
click at [1226, 240] on button "»" at bounding box center [1213, 236] width 25 height 25
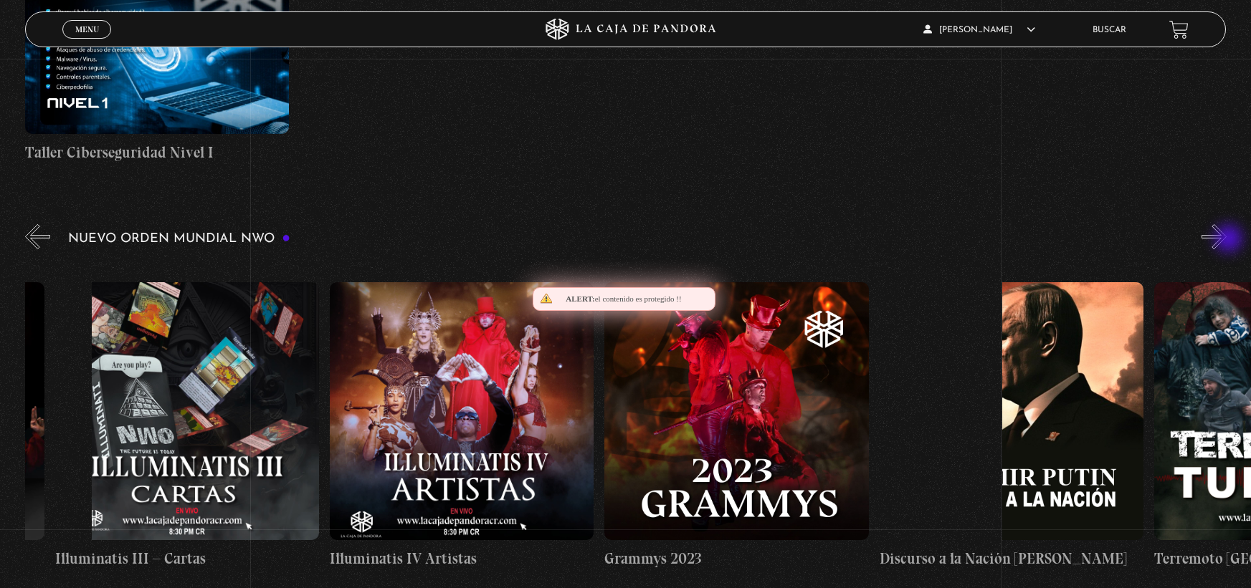
click at [1226, 240] on button "»" at bounding box center [1213, 236] width 25 height 25
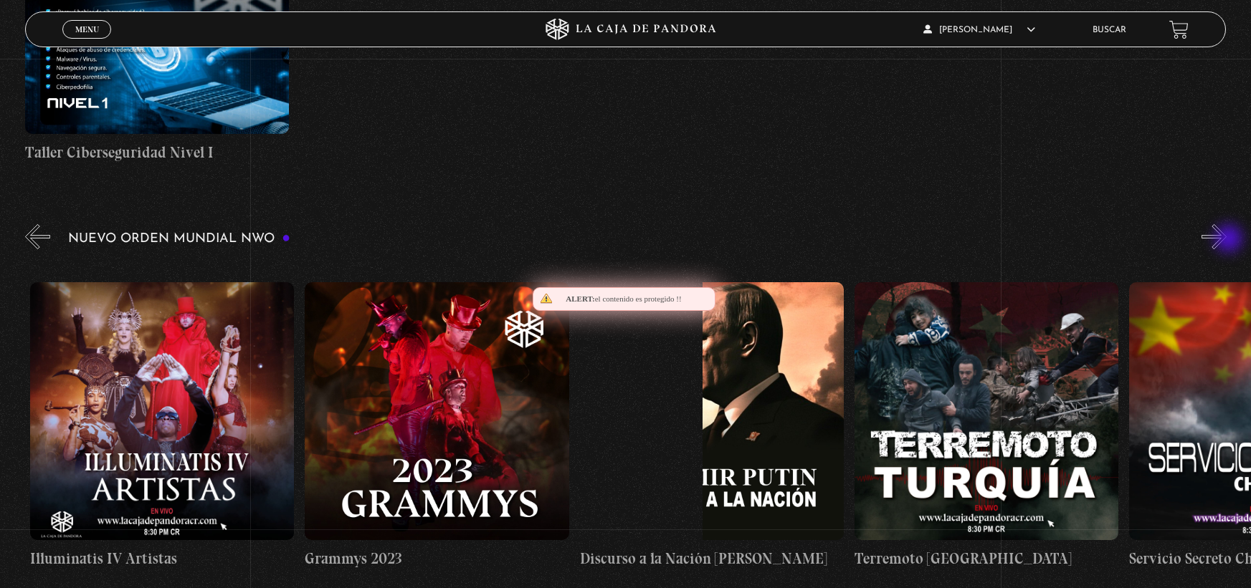
click at [1226, 240] on button "»" at bounding box center [1213, 236] width 25 height 25
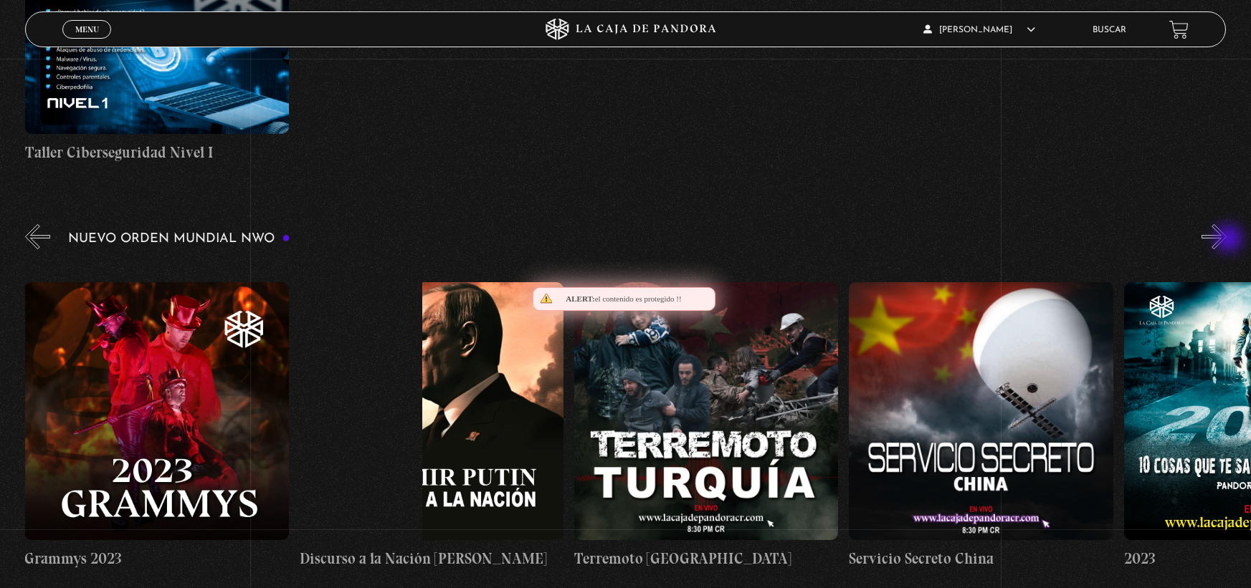
click at [1226, 240] on button "»" at bounding box center [1213, 236] width 25 height 25
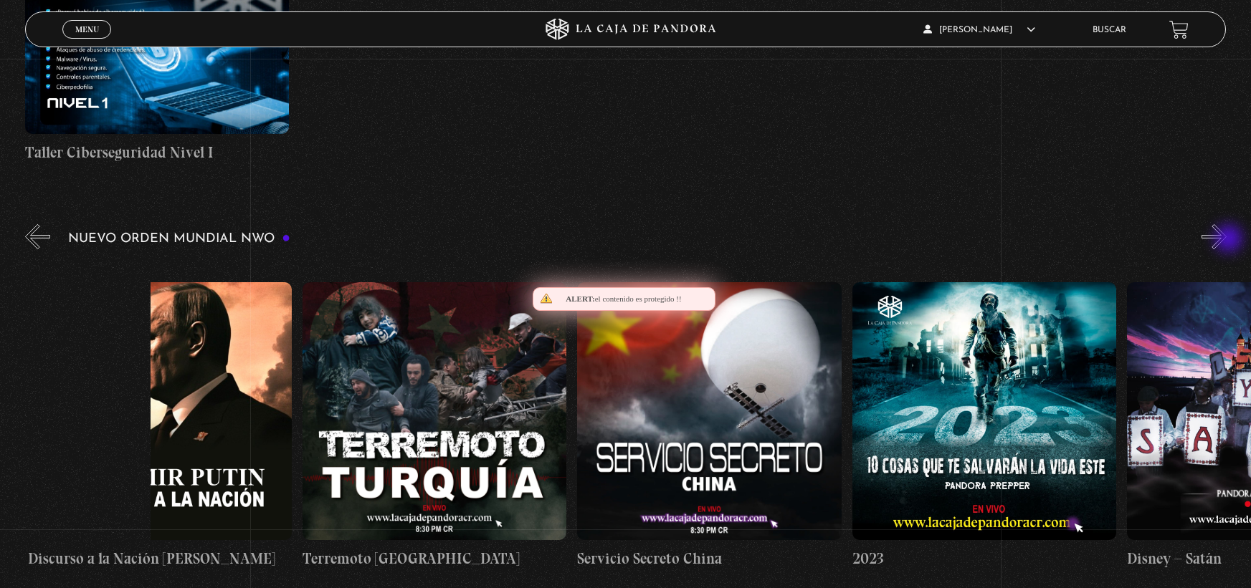
click at [1226, 240] on button "»" at bounding box center [1213, 236] width 25 height 25
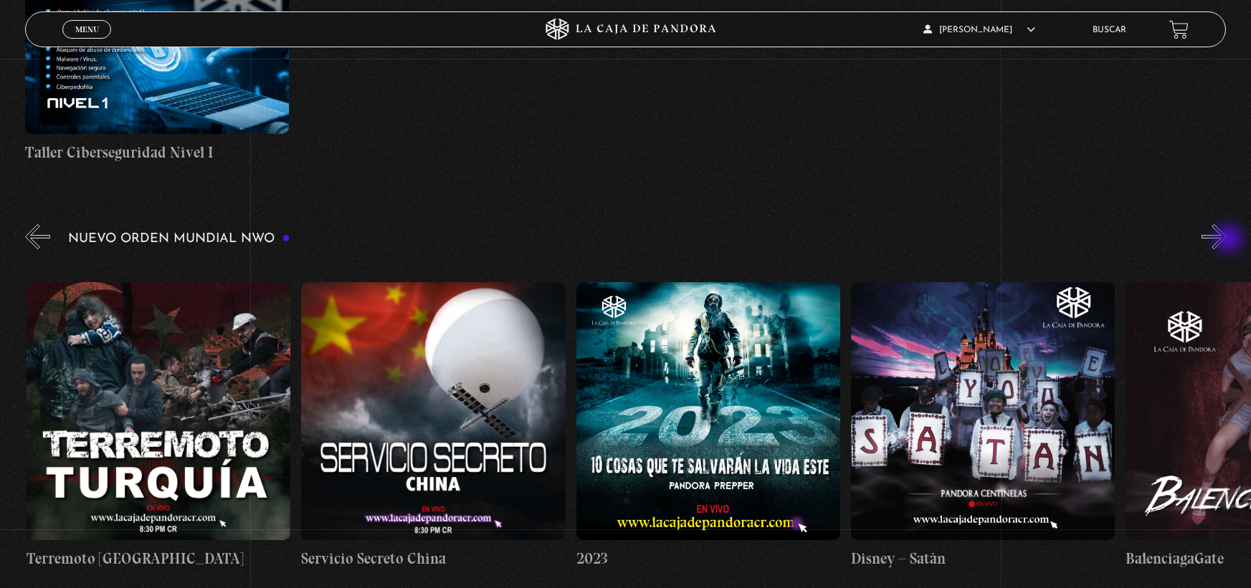
click at [1226, 240] on button "»" at bounding box center [1213, 236] width 25 height 25
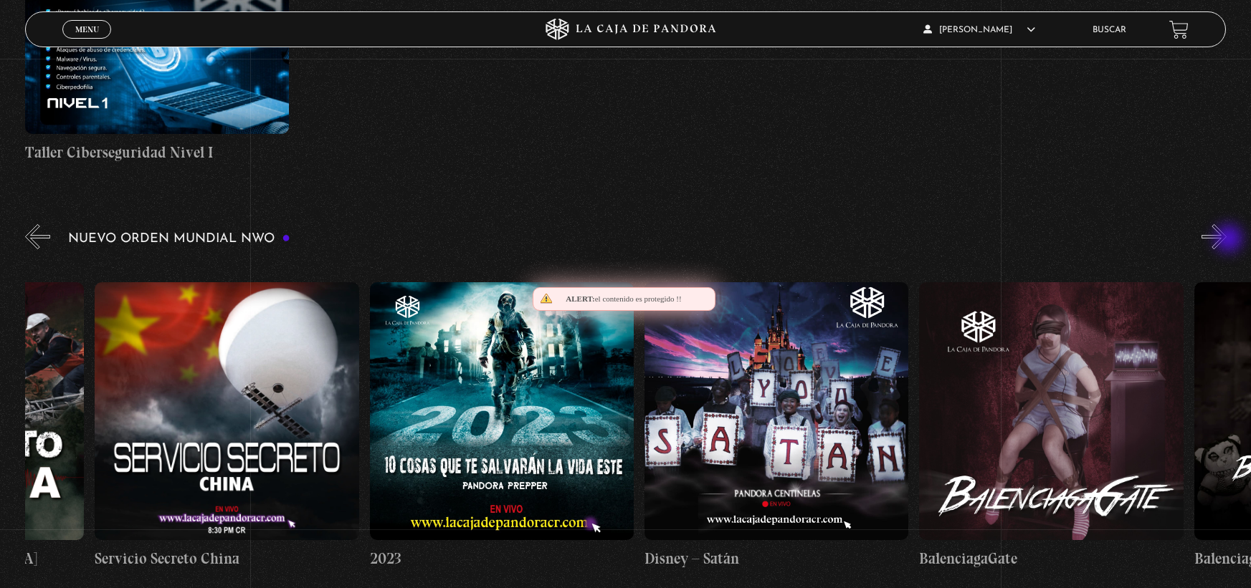
click at [1226, 240] on button "»" at bounding box center [1213, 236] width 25 height 25
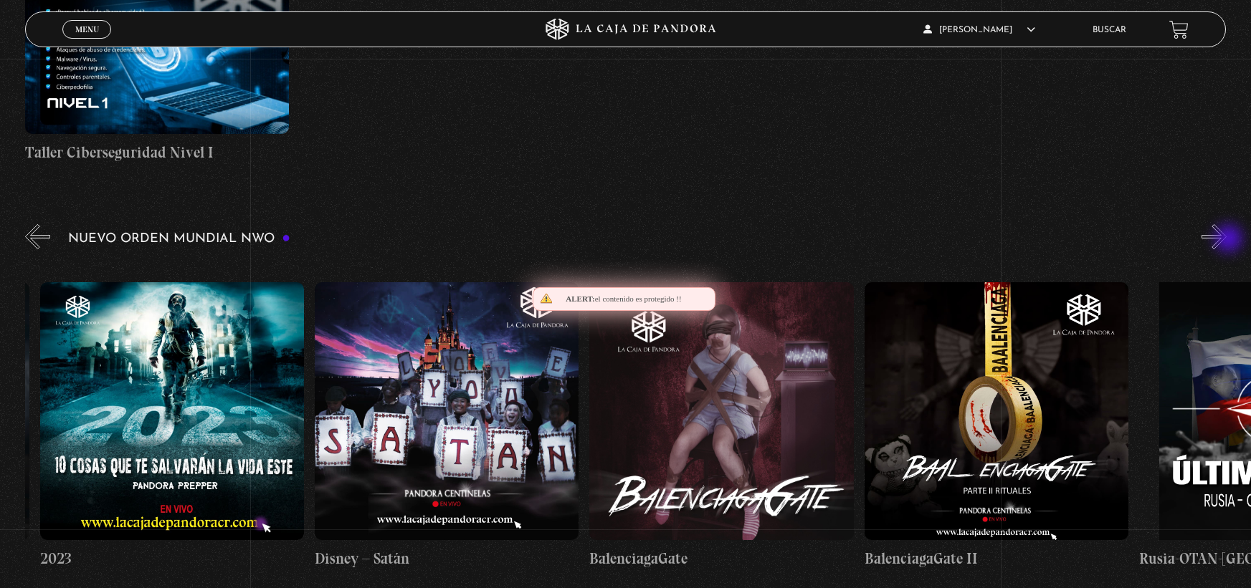
click at [1226, 240] on button "»" at bounding box center [1213, 236] width 25 height 25
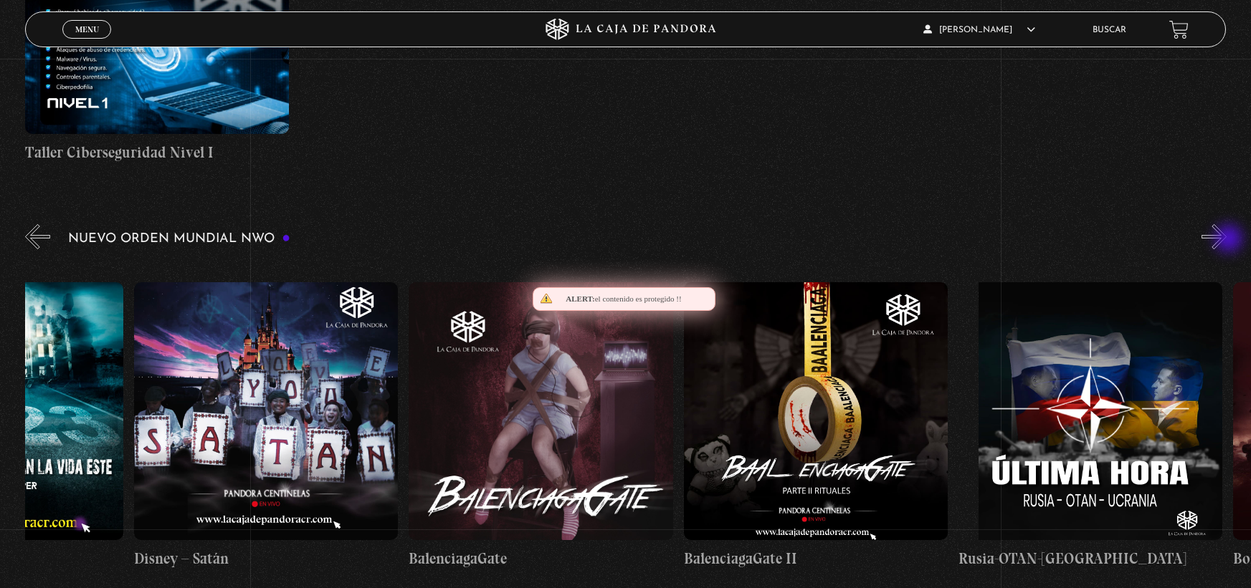
click at [1226, 240] on button "»" at bounding box center [1213, 236] width 25 height 25
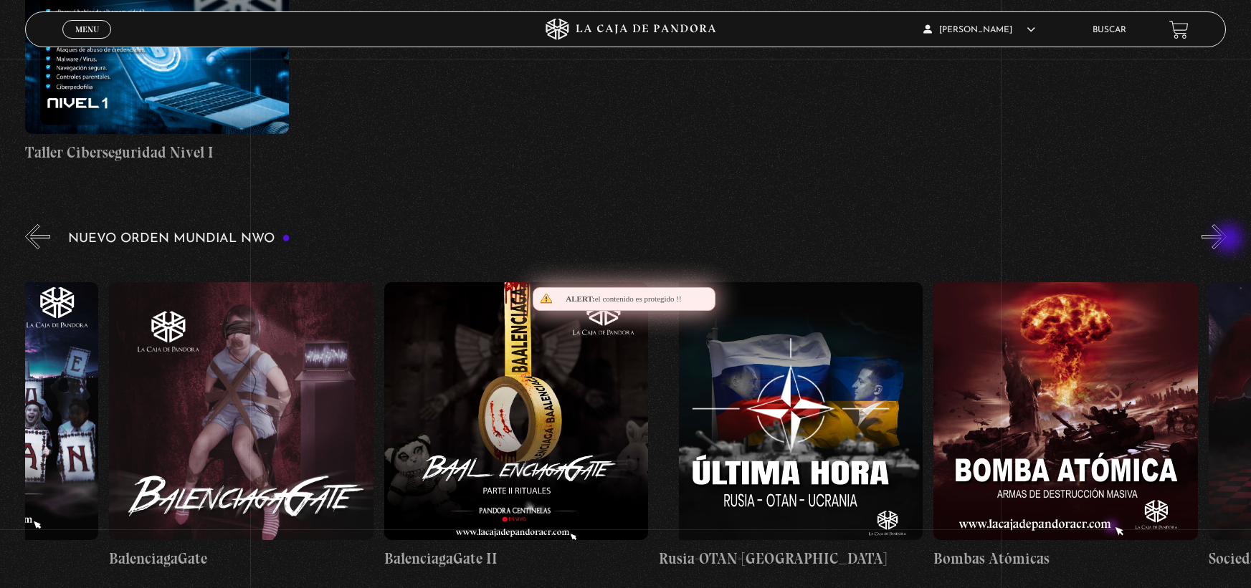
click at [1226, 240] on button "»" at bounding box center [1213, 236] width 25 height 25
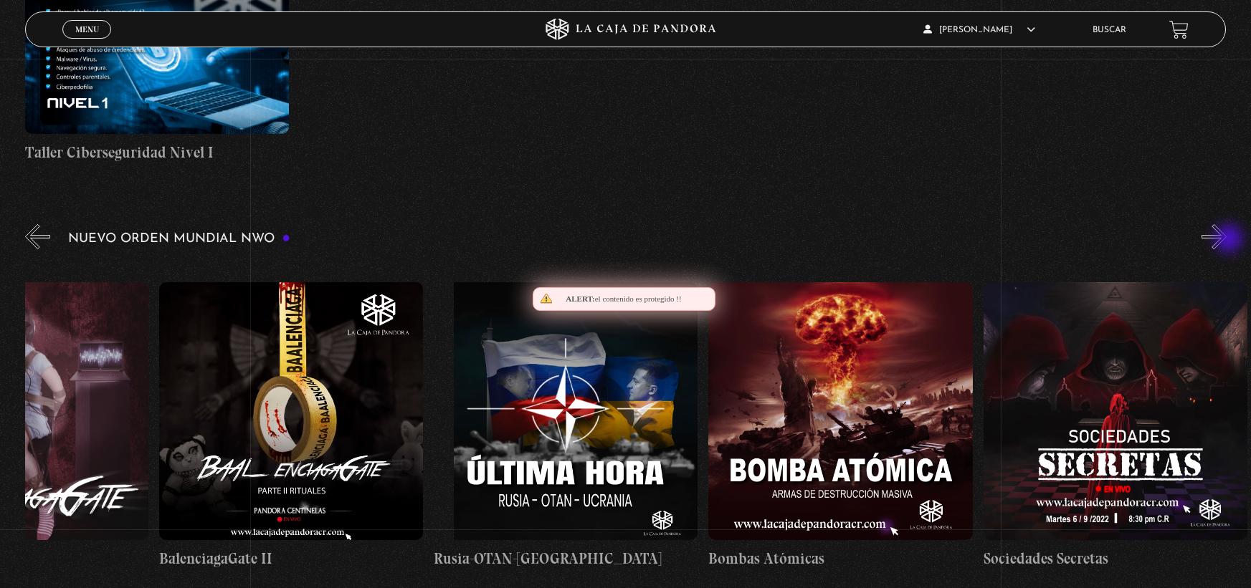
click at [1226, 240] on button "»" at bounding box center [1213, 236] width 25 height 25
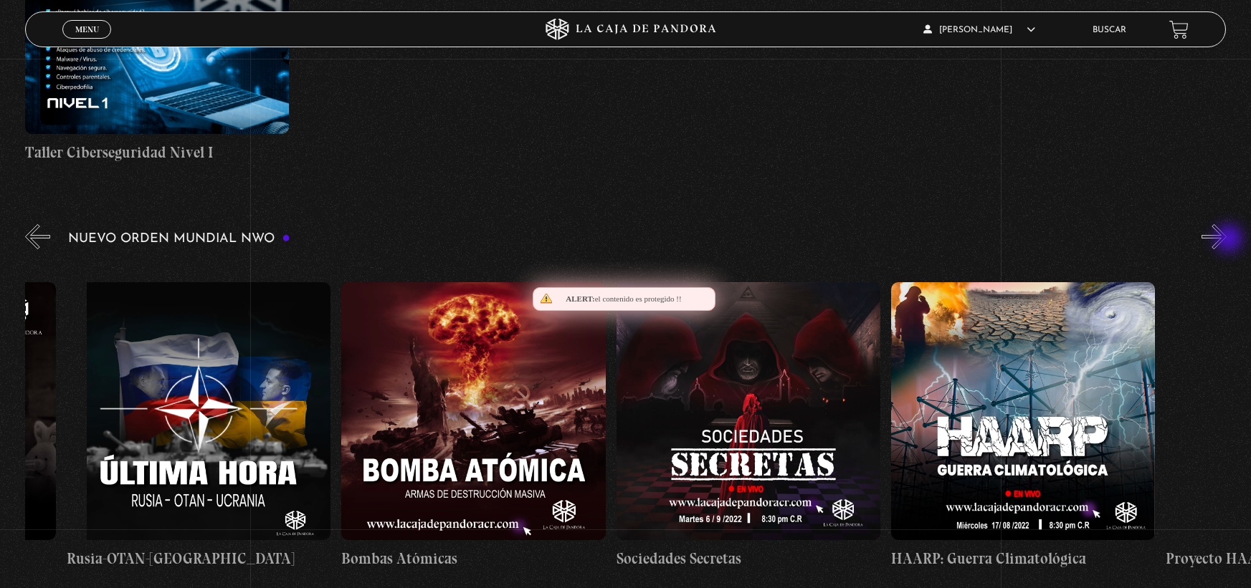
click at [1226, 240] on button "»" at bounding box center [1213, 236] width 25 height 25
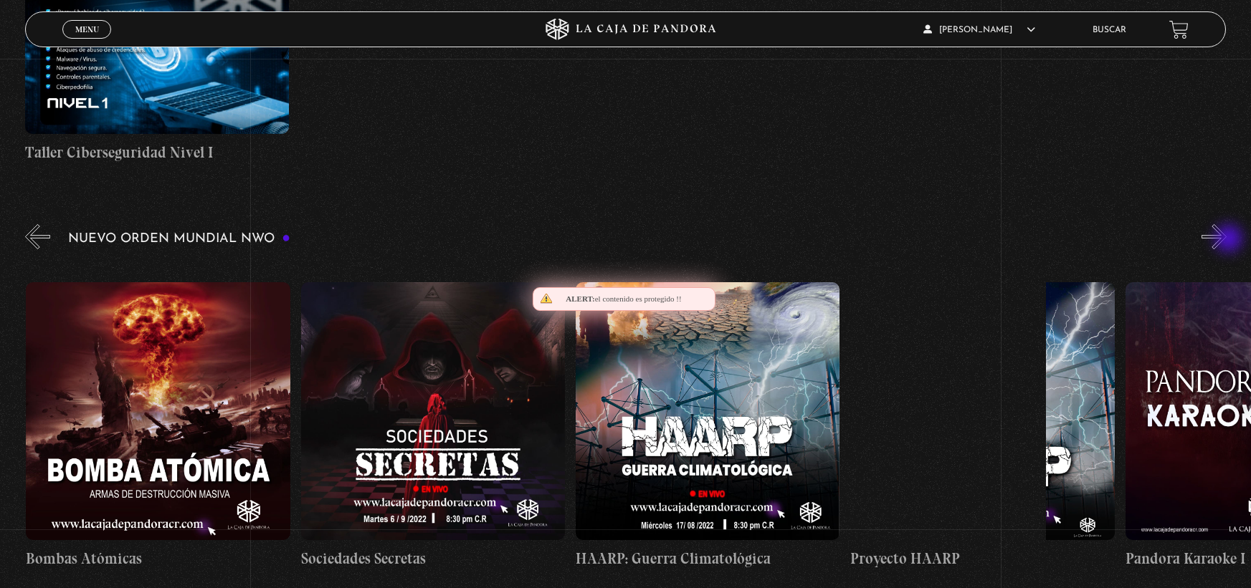
click at [1226, 240] on button "»" at bounding box center [1213, 236] width 25 height 25
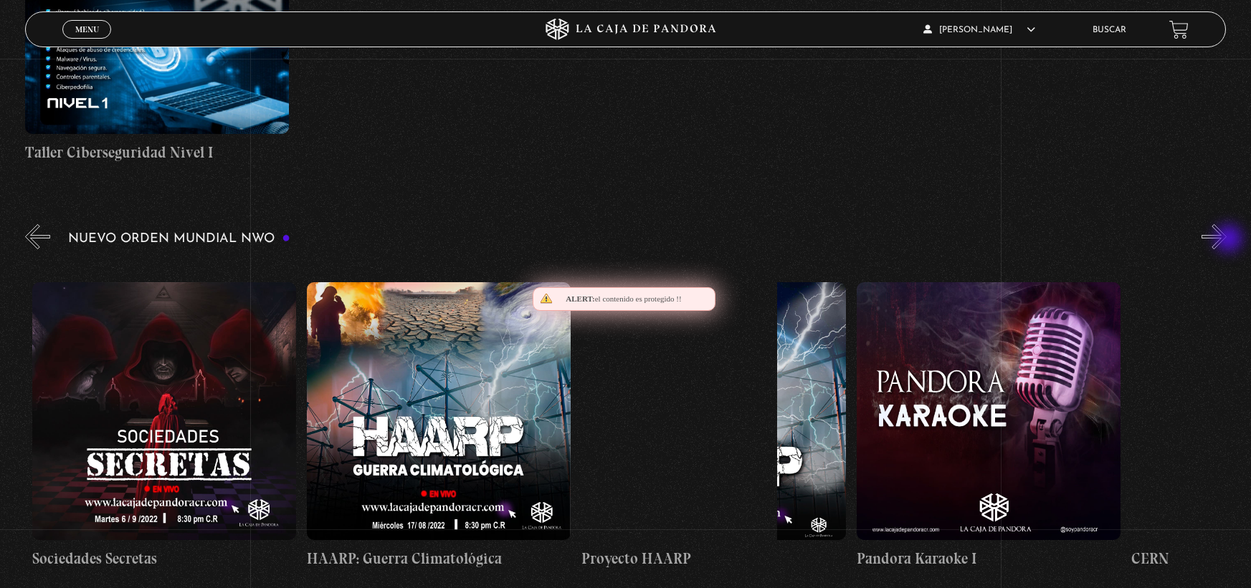
click at [1226, 240] on button "»" at bounding box center [1213, 236] width 25 height 25
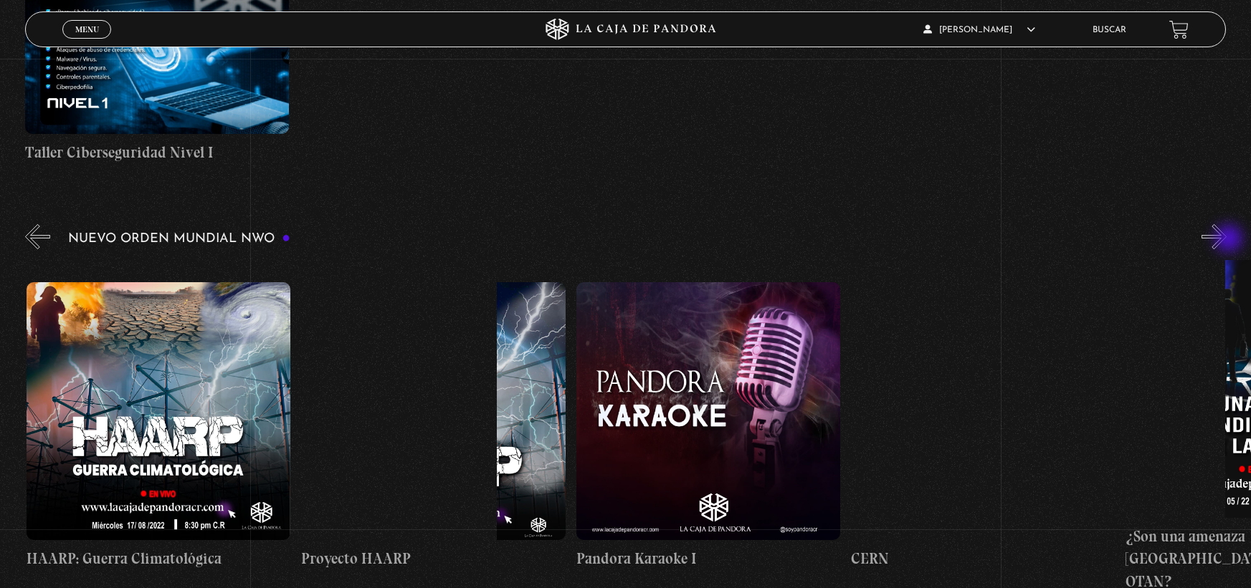
click at [1226, 240] on button "»" at bounding box center [1213, 236] width 25 height 25
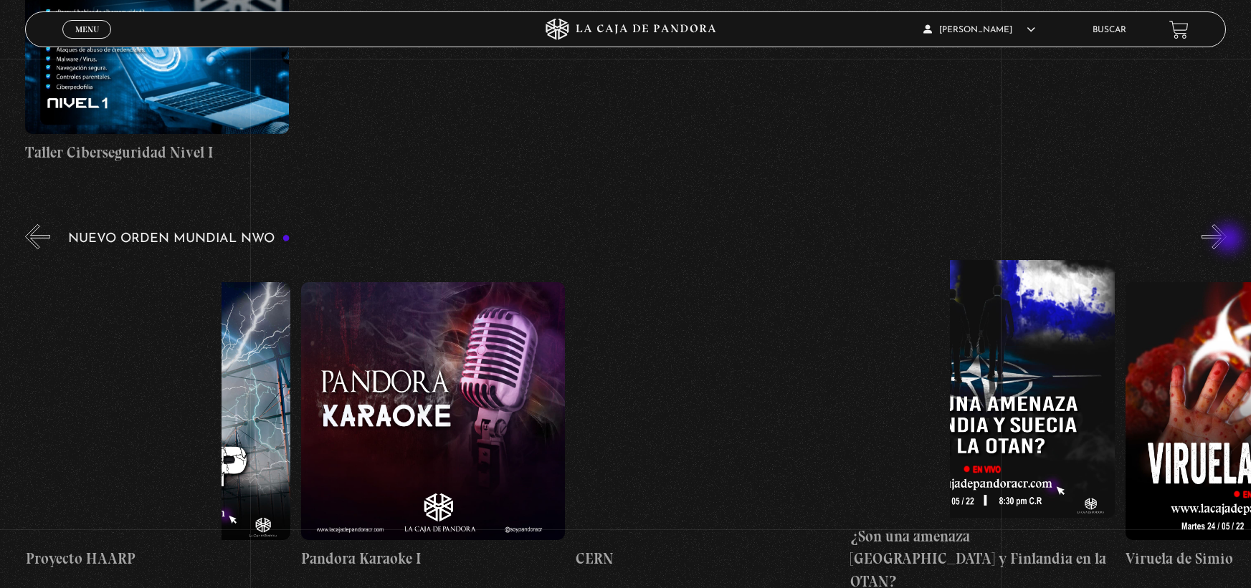
click at [1226, 240] on button "»" at bounding box center [1213, 236] width 25 height 25
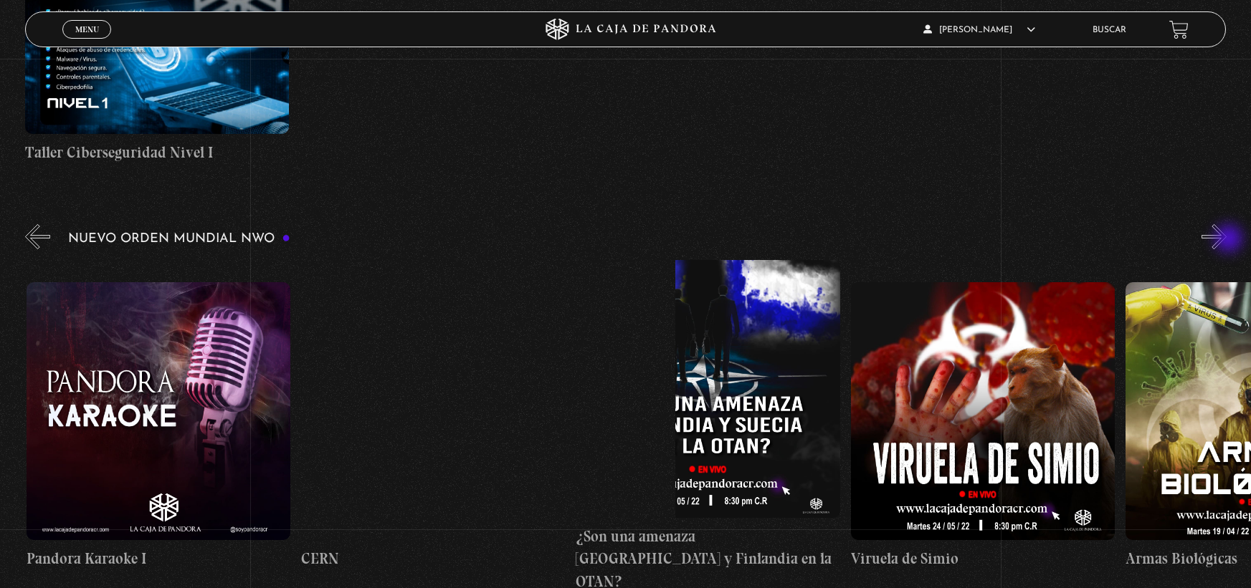
click at [1226, 240] on button "»" at bounding box center [1213, 236] width 25 height 25
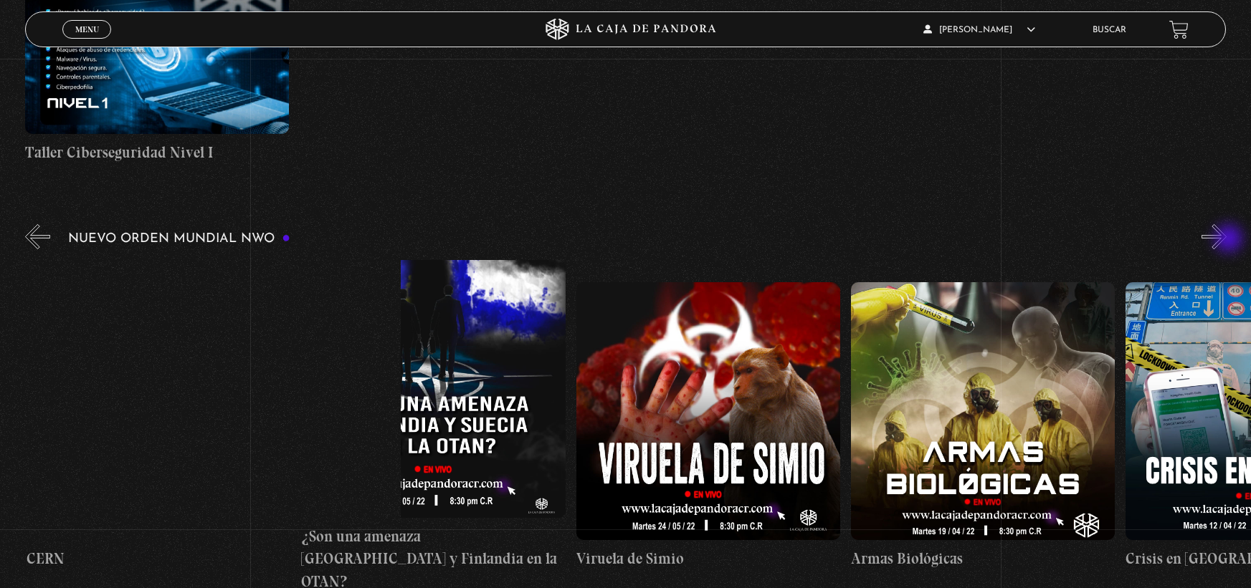
click at [1226, 240] on button "»" at bounding box center [1213, 236] width 25 height 25
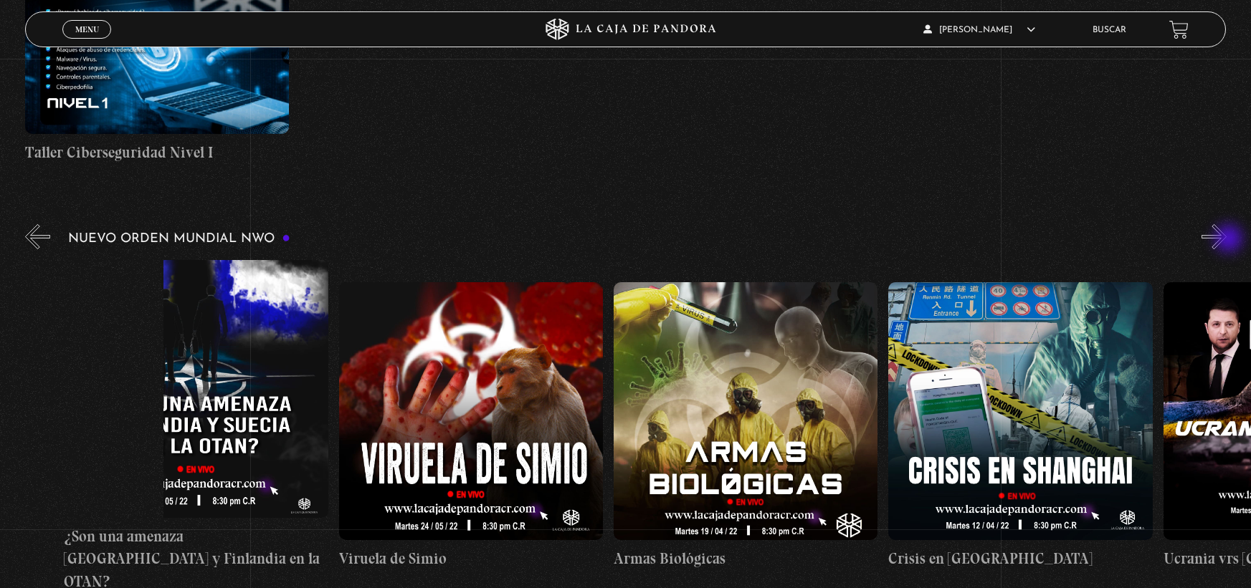
click at [1226, 240] on button "»" at bounding box center [1213, 236] width 25 height 25
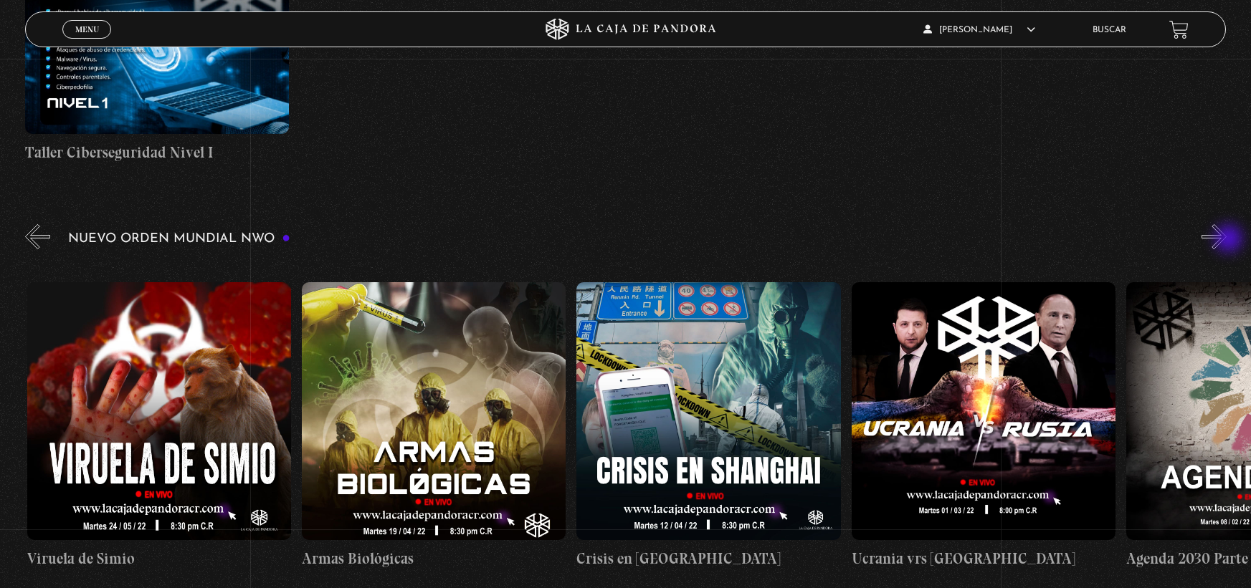
click at [1226, 240] on button "»" at bounding box center [1213, 236] width 25 height 25
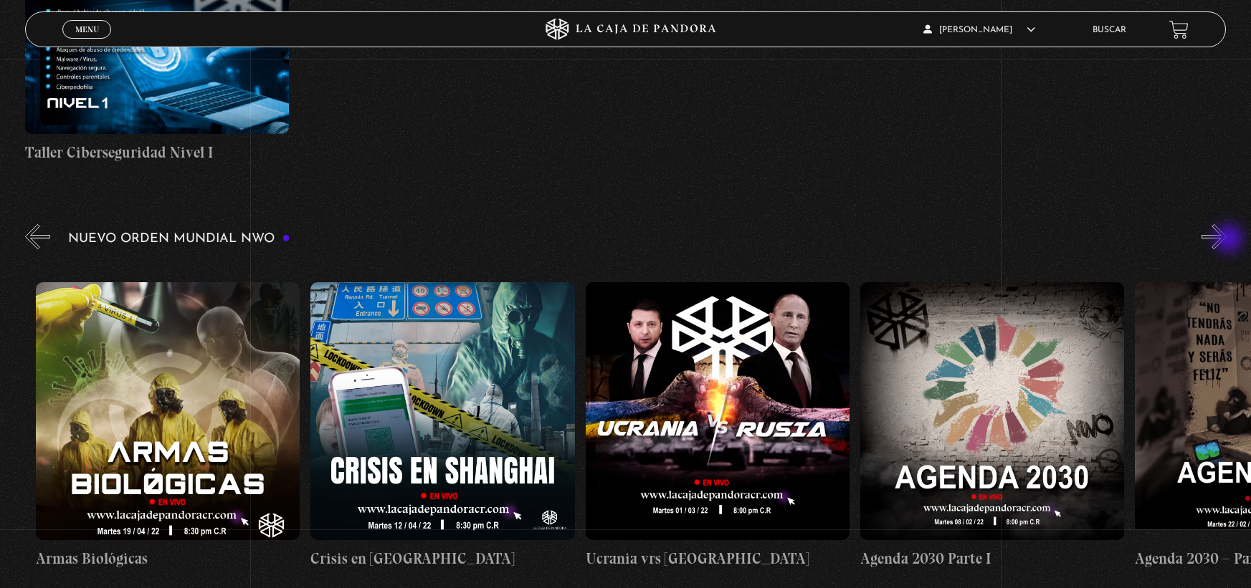
click at [1226, 240] on button "»" at bounding box center [1213, 236] width 25 height 25
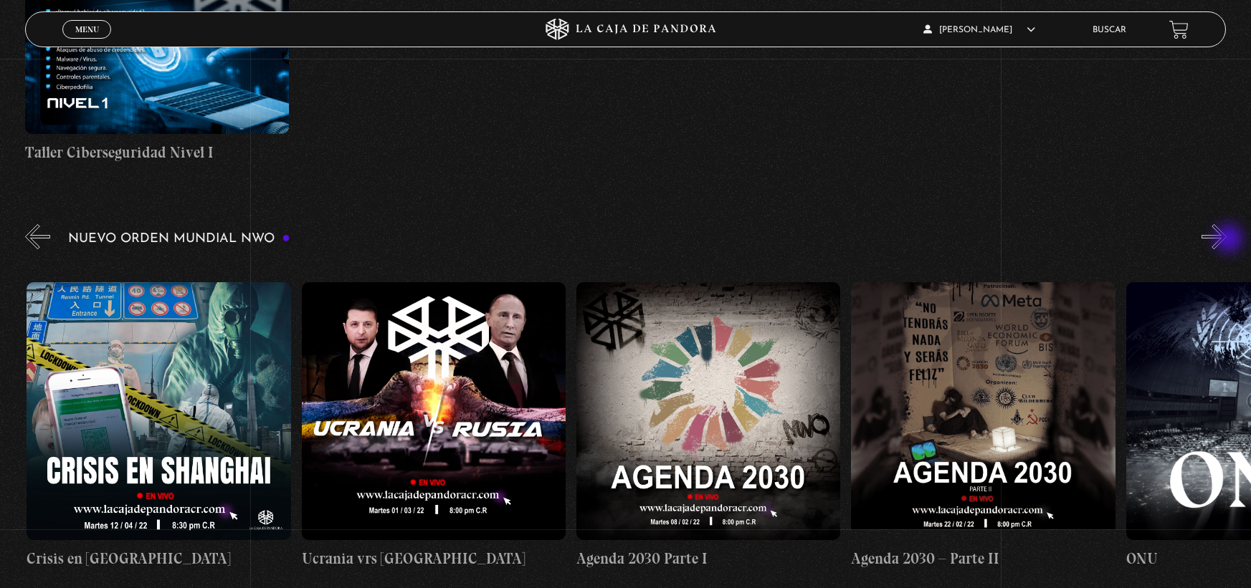
click at [1226, 240] on button "»" at bounding box center [1213, 236] width 25 height 25
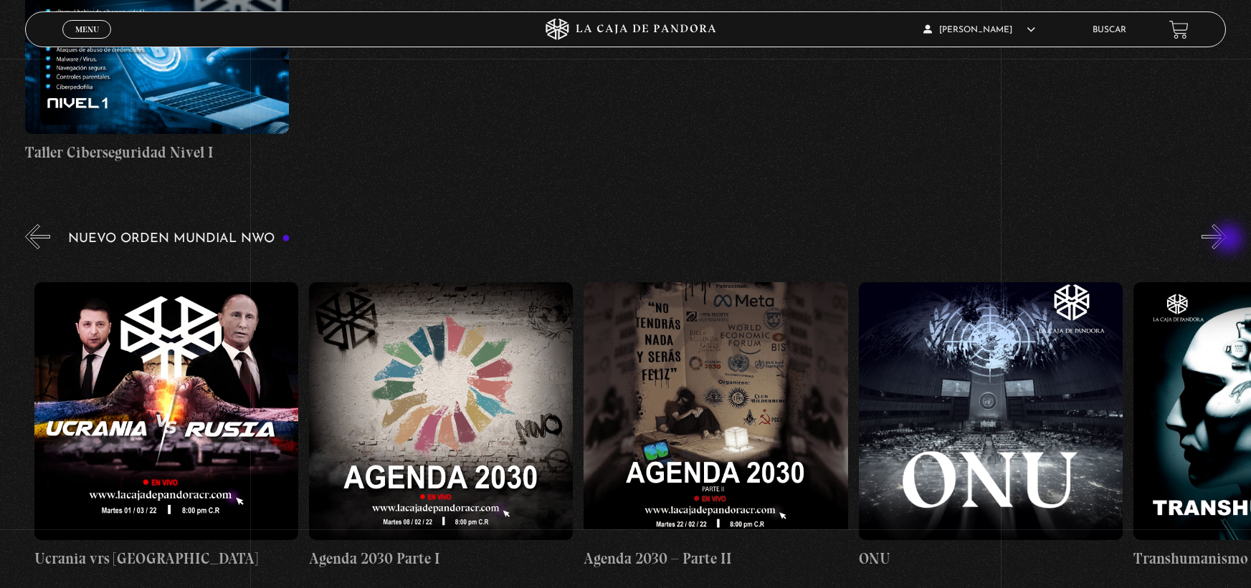
click at [1226, 240] on button "»" at bounding box center [1213, 236] width 25 height 25
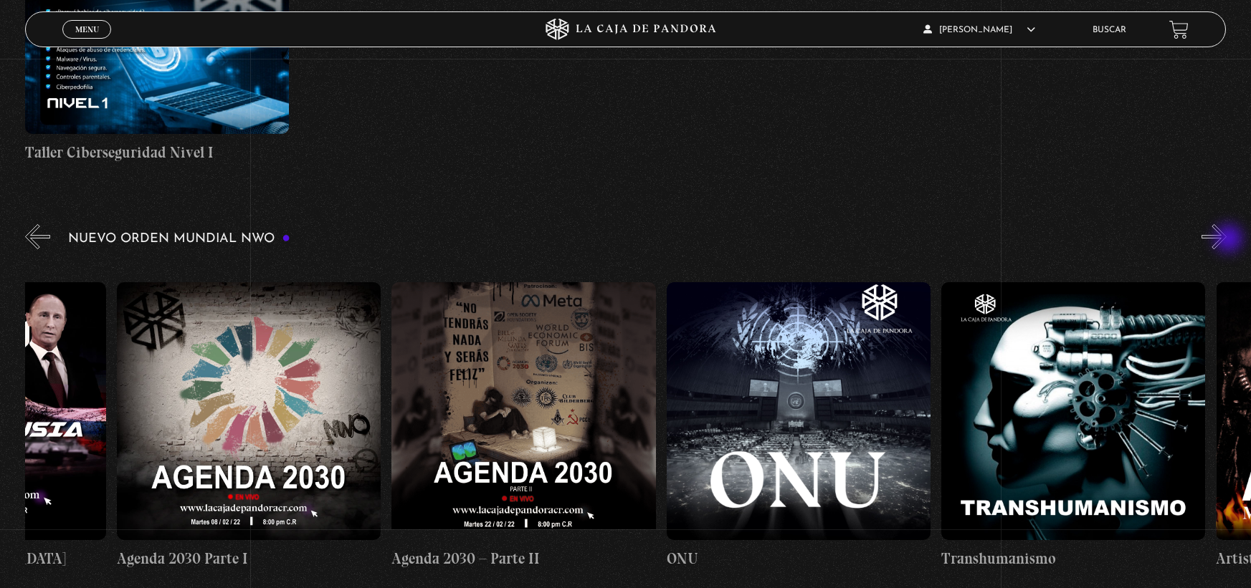
click at [1226, 240] on button "»" at bounding box center [1213, 236] width 25 height 25
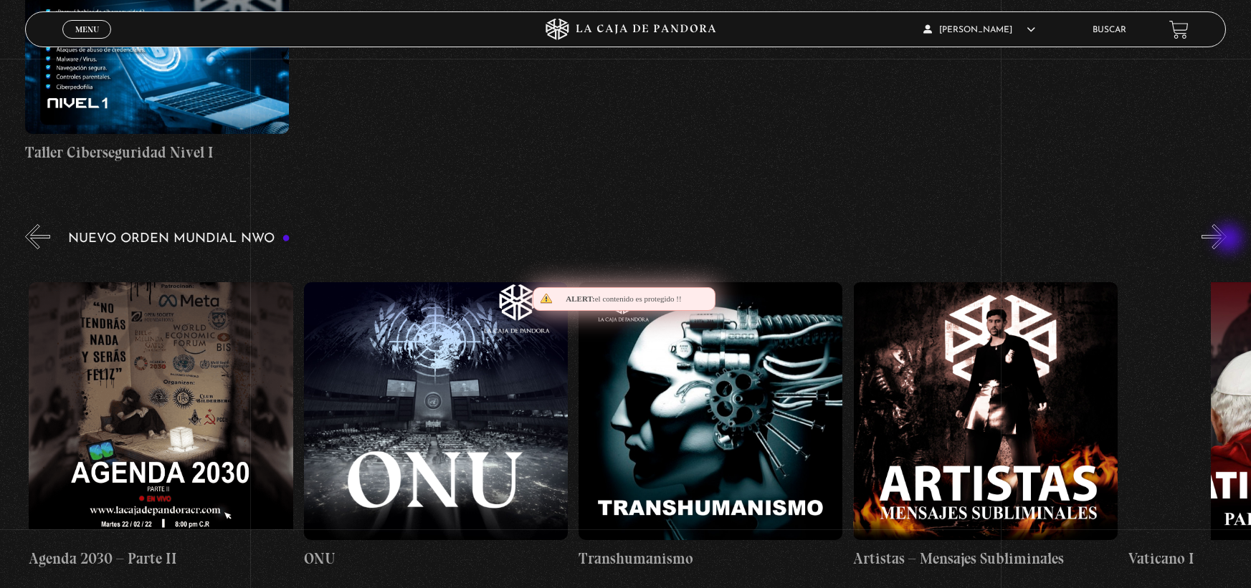
click at [1226, 240] on button "»" at bounding box center [1213, 236] width 25 height 25
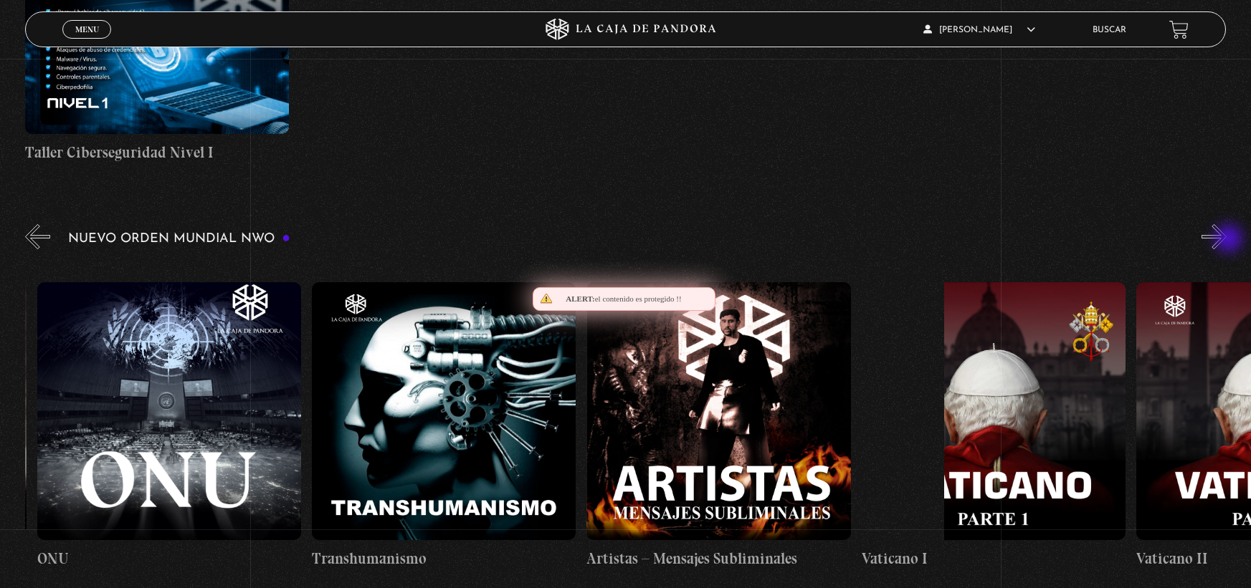
click at [1226, 240] on button "»" at bounding box center [1213, 236] width 25 height 25
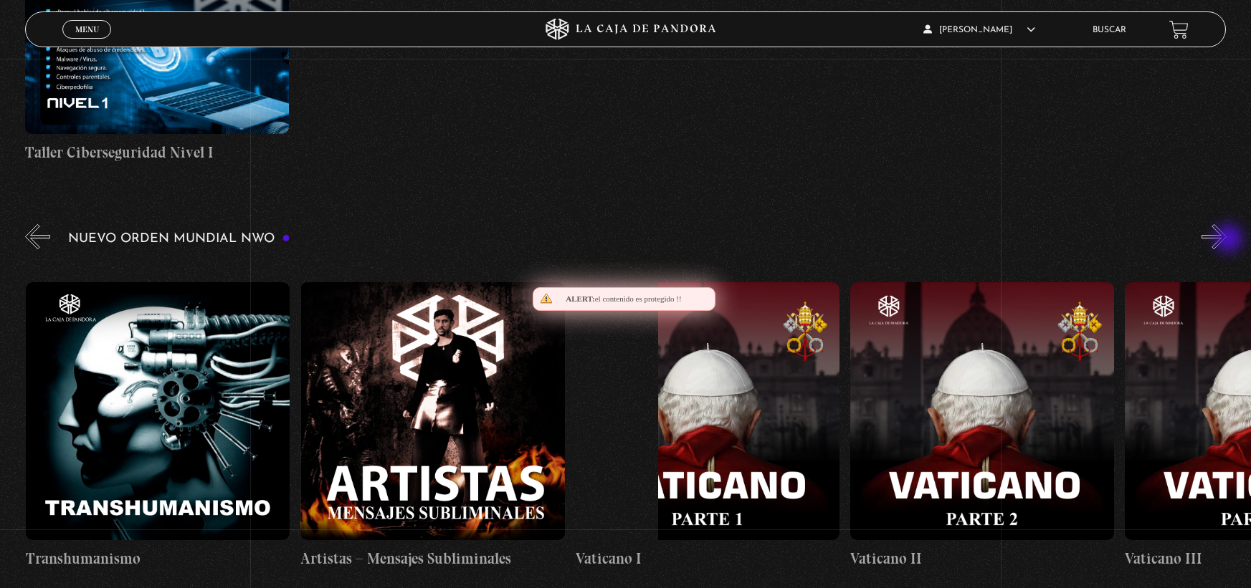
click at [1226, 240] on button "»" at bounding box center [1213, 236] width 25 height 25
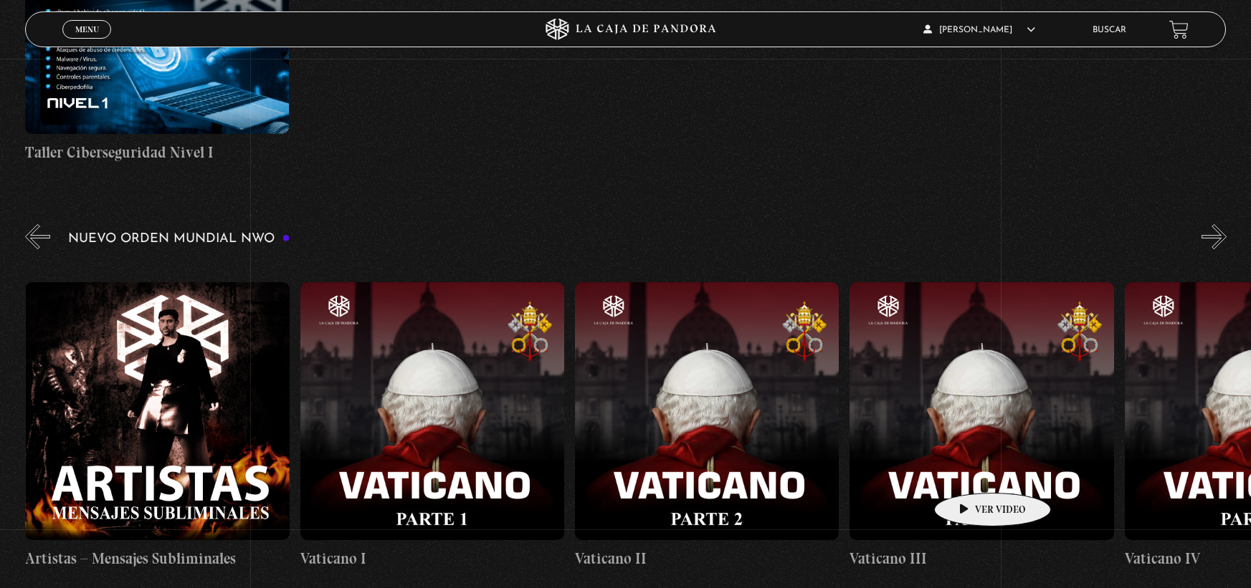
click at [970, 472] on figure at bounding box center [981, 411] width 264 height 258
click at [936, 448] on figure at bounding box center [981, 411] width 264 height 258
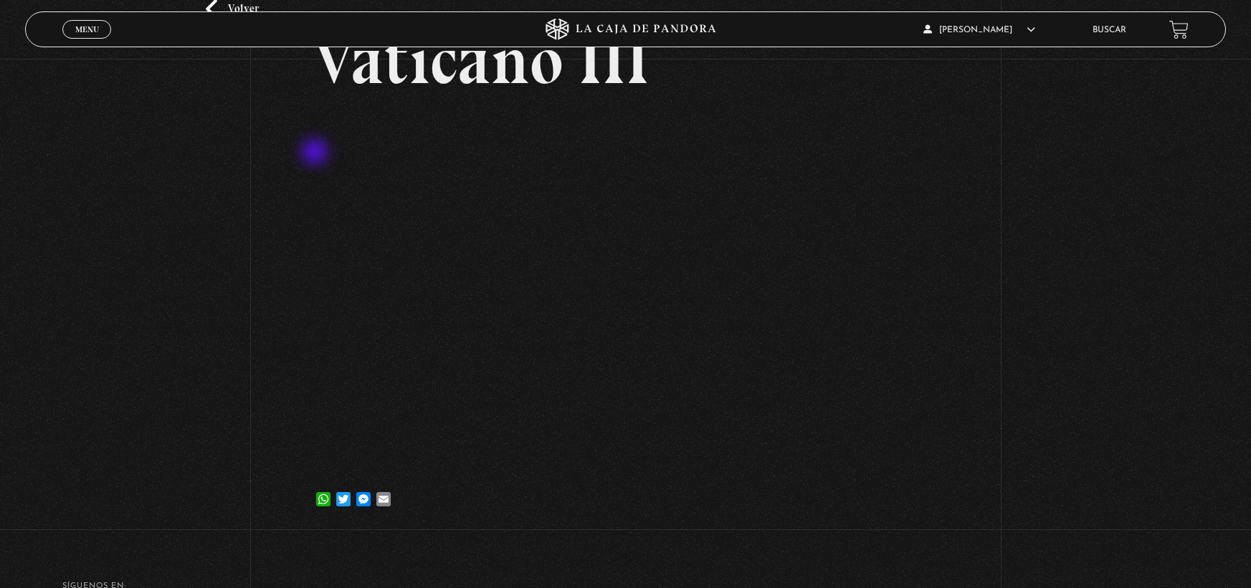
scroll to position [116, 0]
